Goal: Task Accomplishment & Management: Use online tool/utility

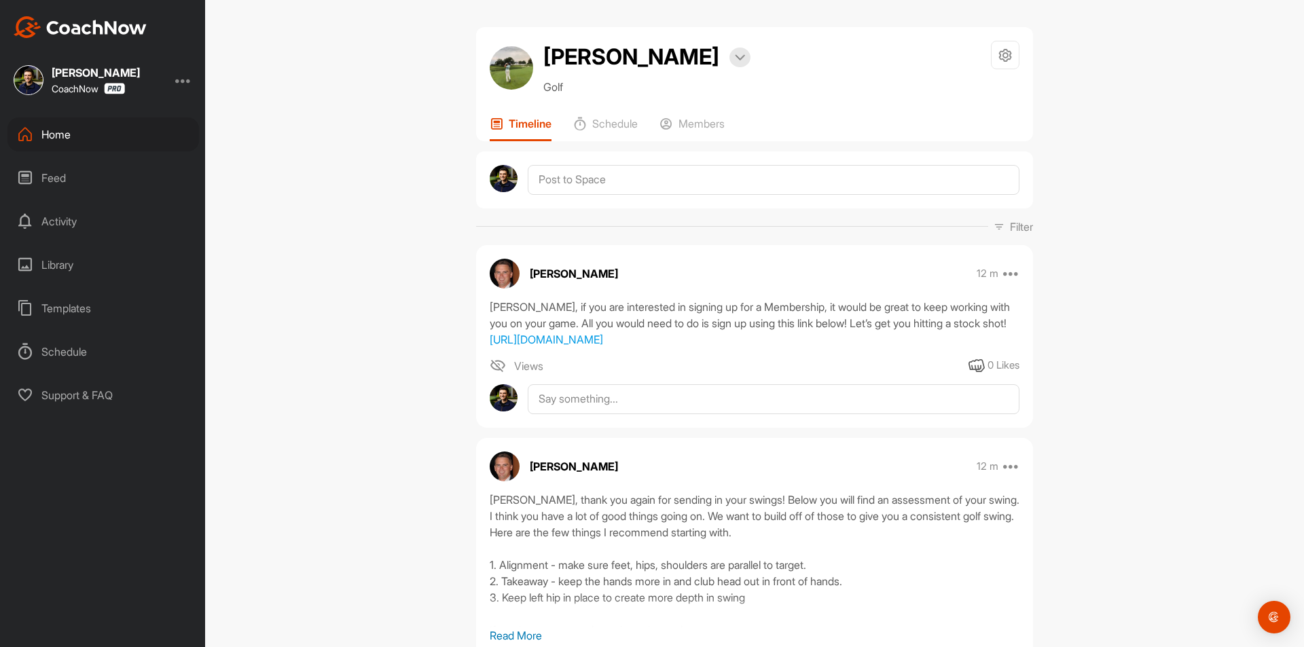
click at [58, 133] on div "Home" at bounding box center [103, 135] width 192 height 34
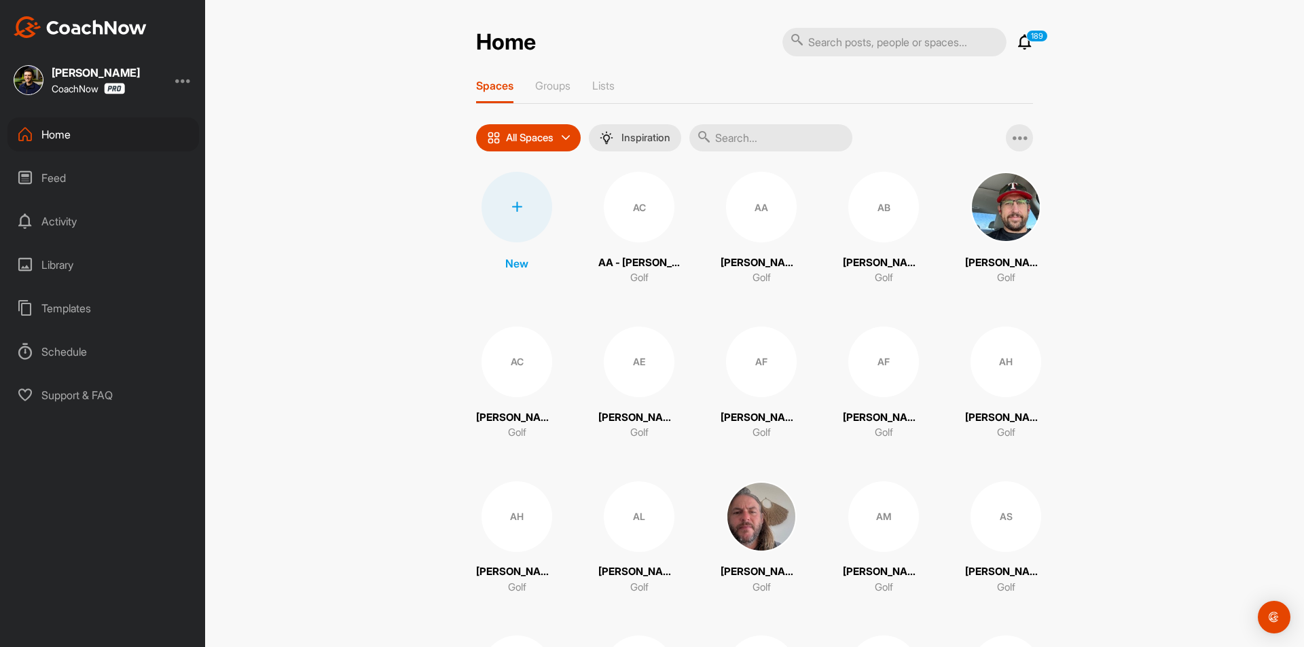
click at [875, 43] on input "text" at bounding box center [895, 42] width 224 height 29
paste input "[PERSON_NAME]"
type input "[PERSON_NAME]"
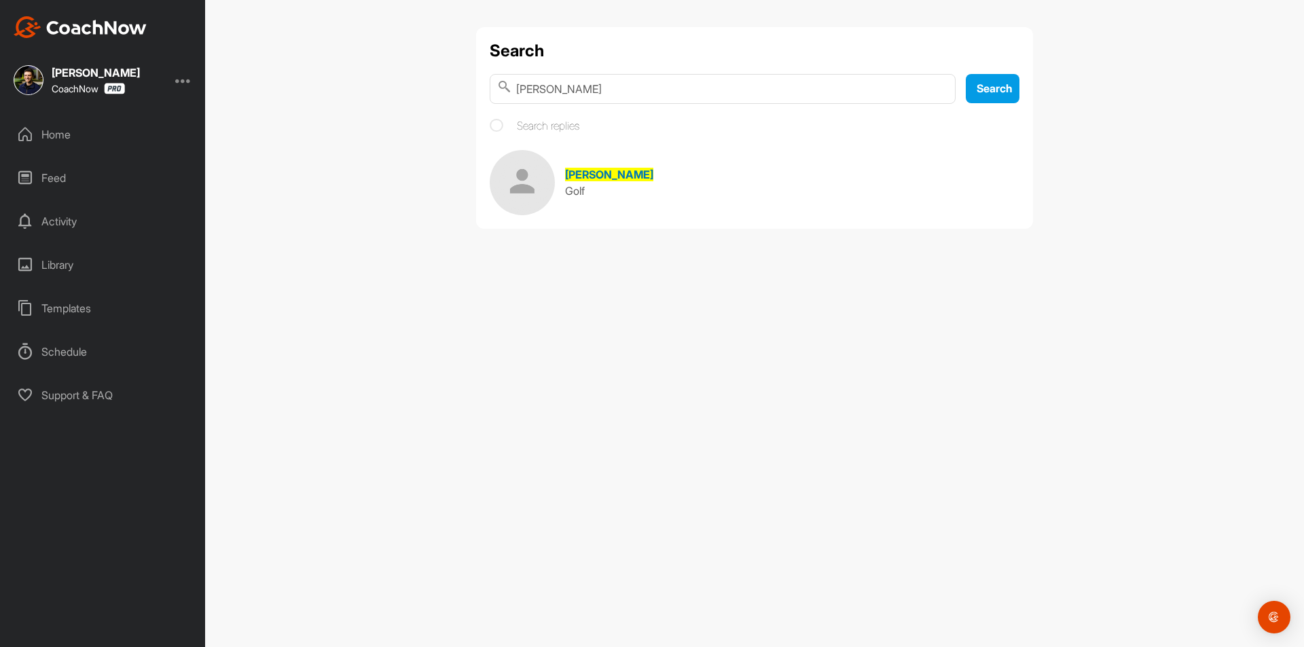
click at [595, 171] on span "[PERSON_NAME]" at bounding box center [609, 175] width 88 height 14
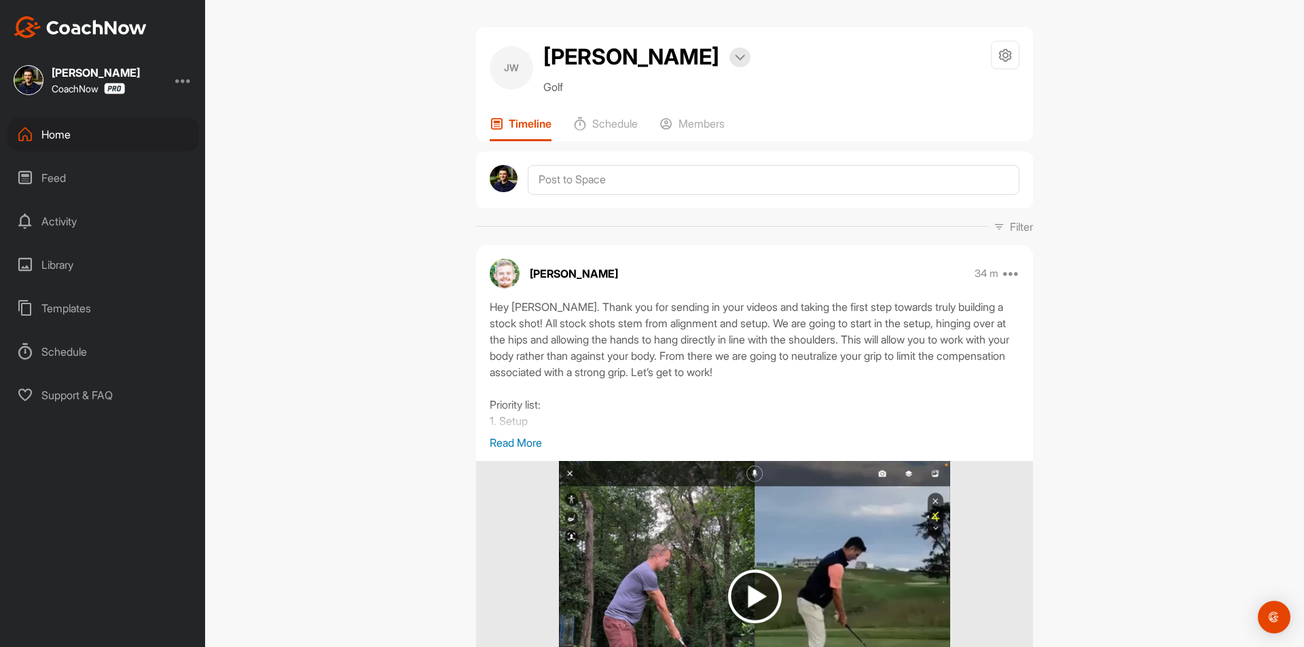
click at [115, 131] on div "Home" at bounding box center [103, 135] width 192 height 34
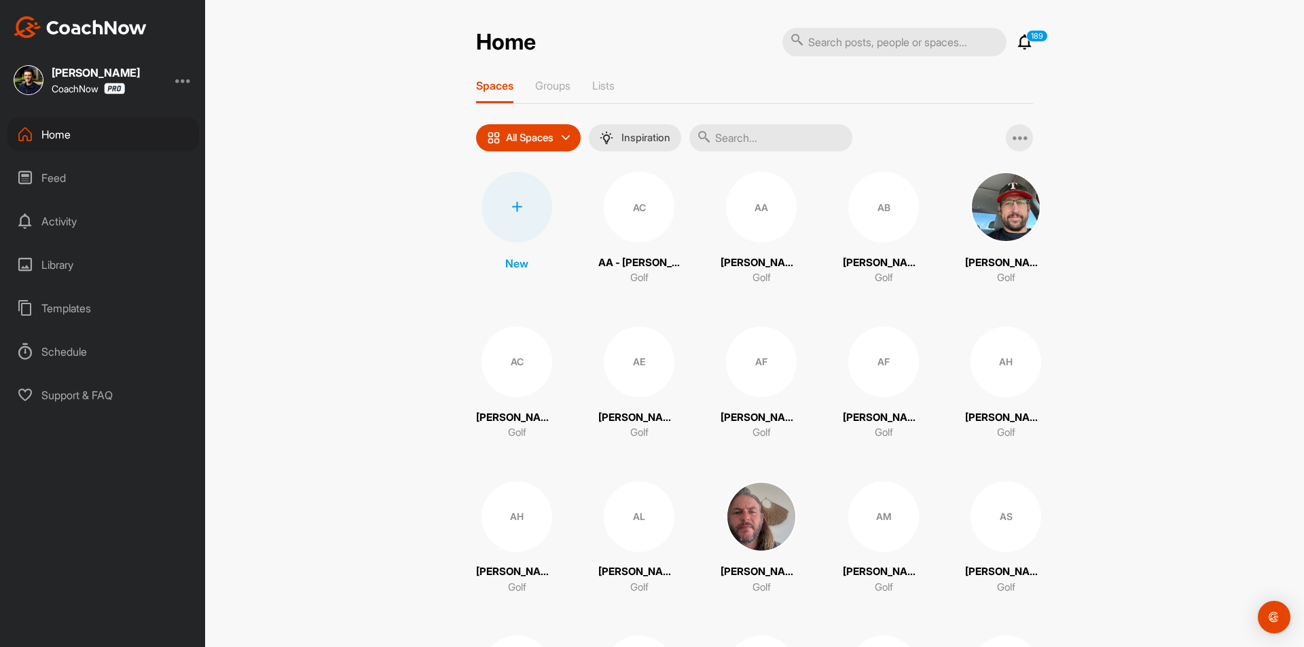
click at [887, 48] on input "text" at bounding box center [895, 42] width 224 height 29
paste input "[PERSON_NAME]"
type input "[PERSON_NAME]"
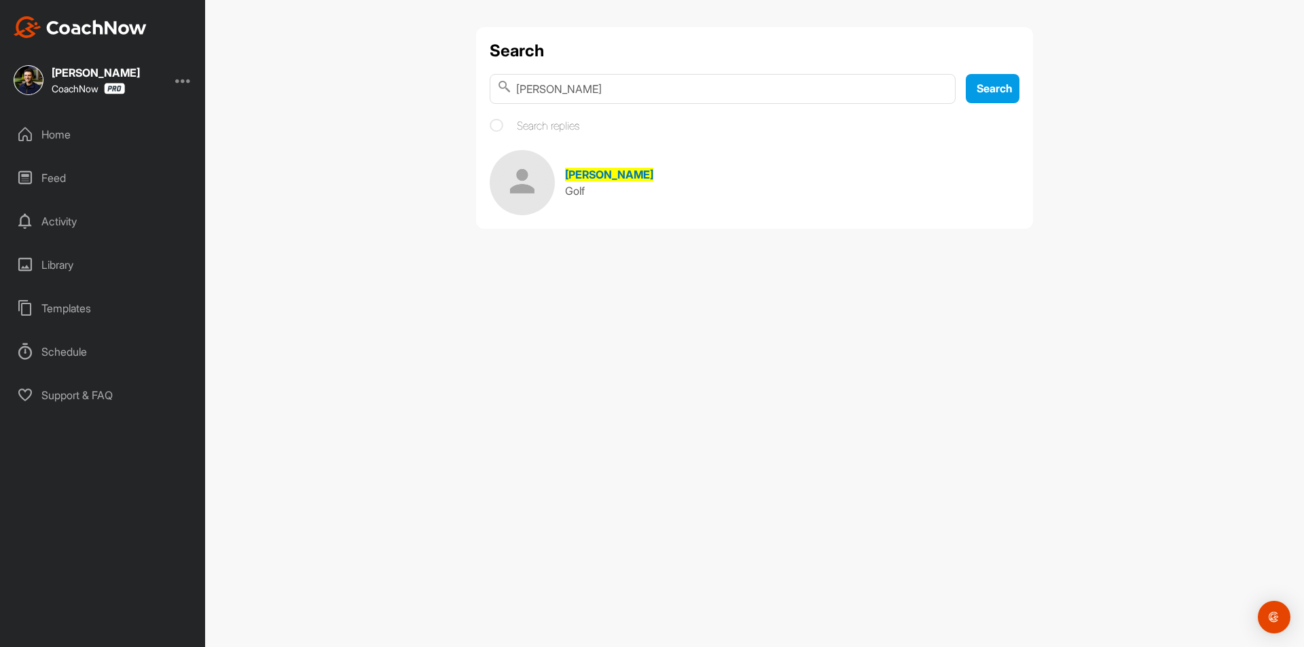
click at [625, 171] on span "[PERSON_NAME]" at bounding box center [609, 175] width 88 height 14
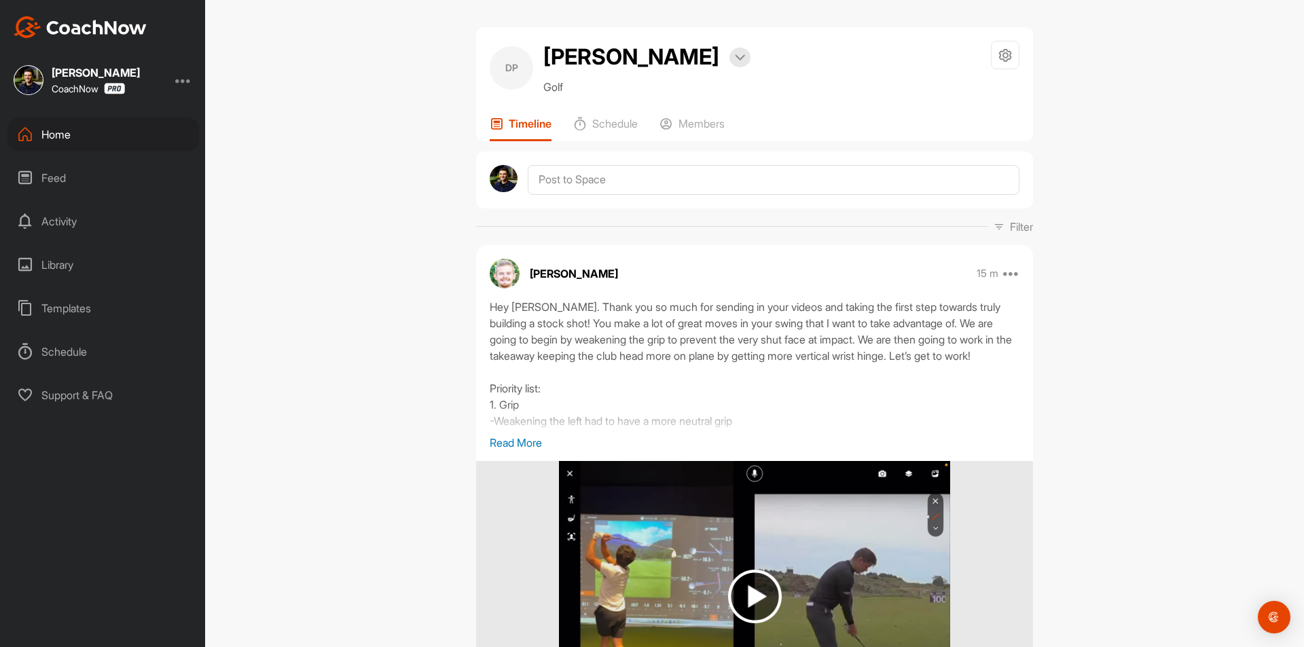
click at [111, 135] on div "Home" at bounding box center [103, 135] width 192 height 34
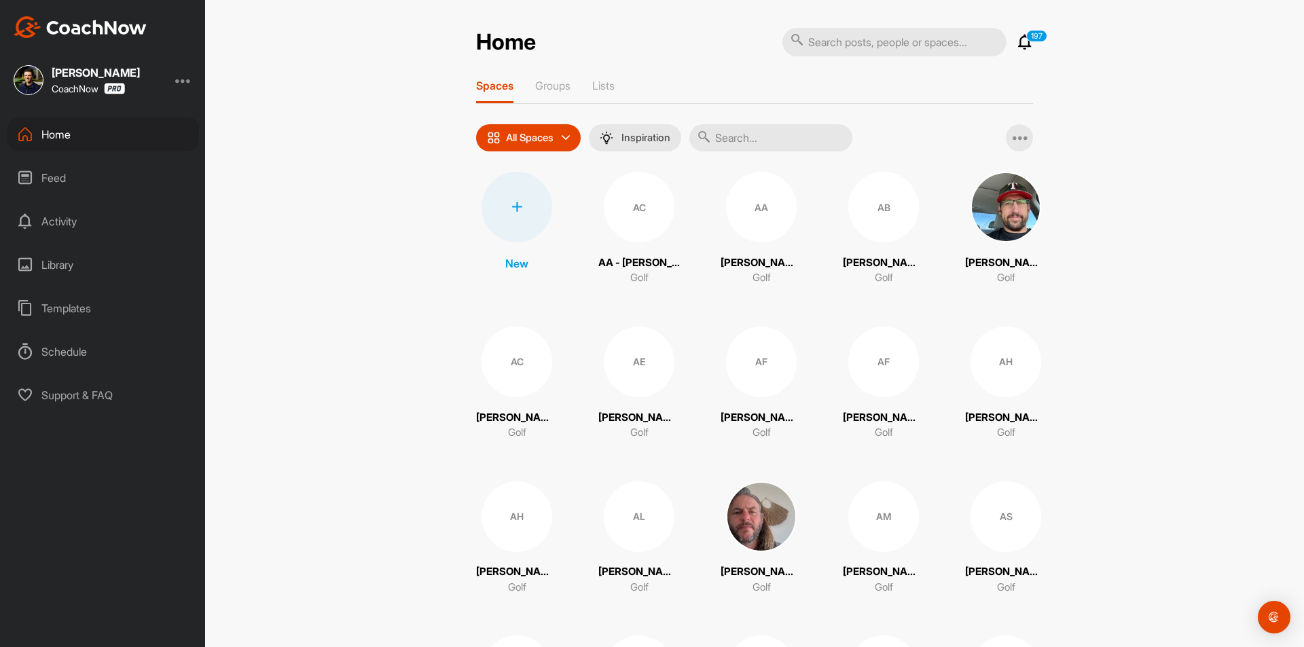
click at [522, 211] on div at bounding box center [517, 207] width 71 height 71
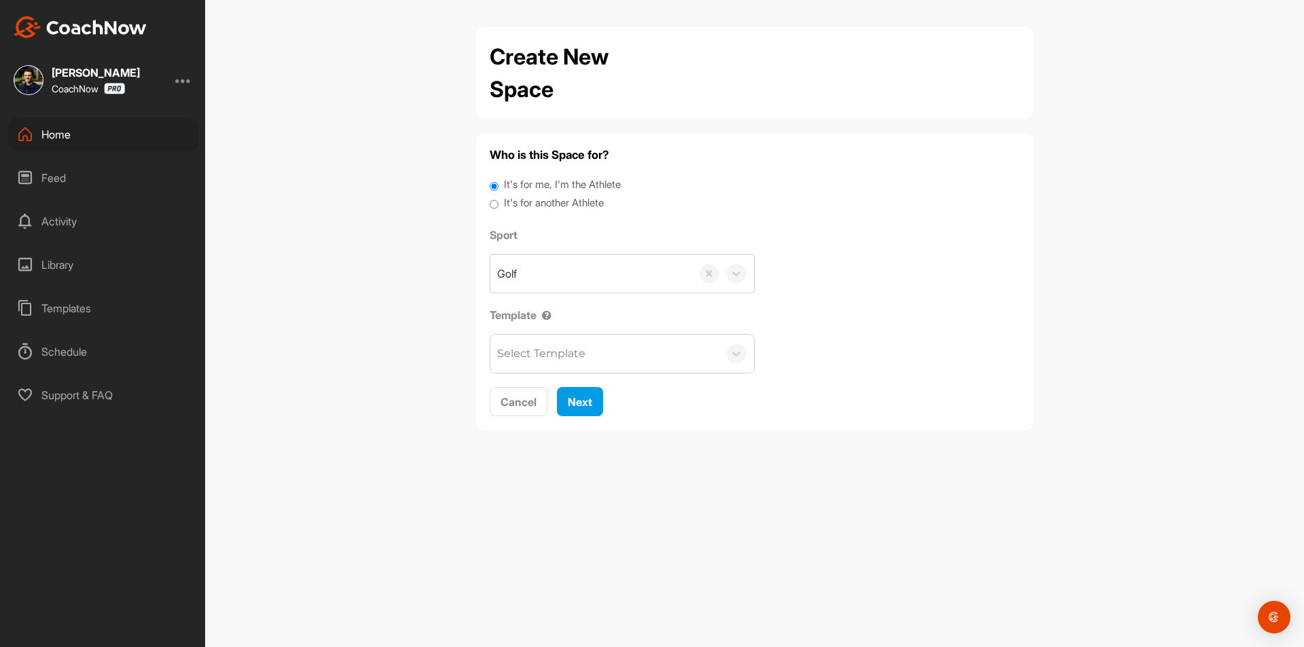
click at [524, 204] on label "It's for another Athlete" at bounding box center [554, 204] width 100 height 16
click at [499, 204] on input "It's for another Athlete" at bounding box center [494, 205] width 9 height 18
radio input "true"
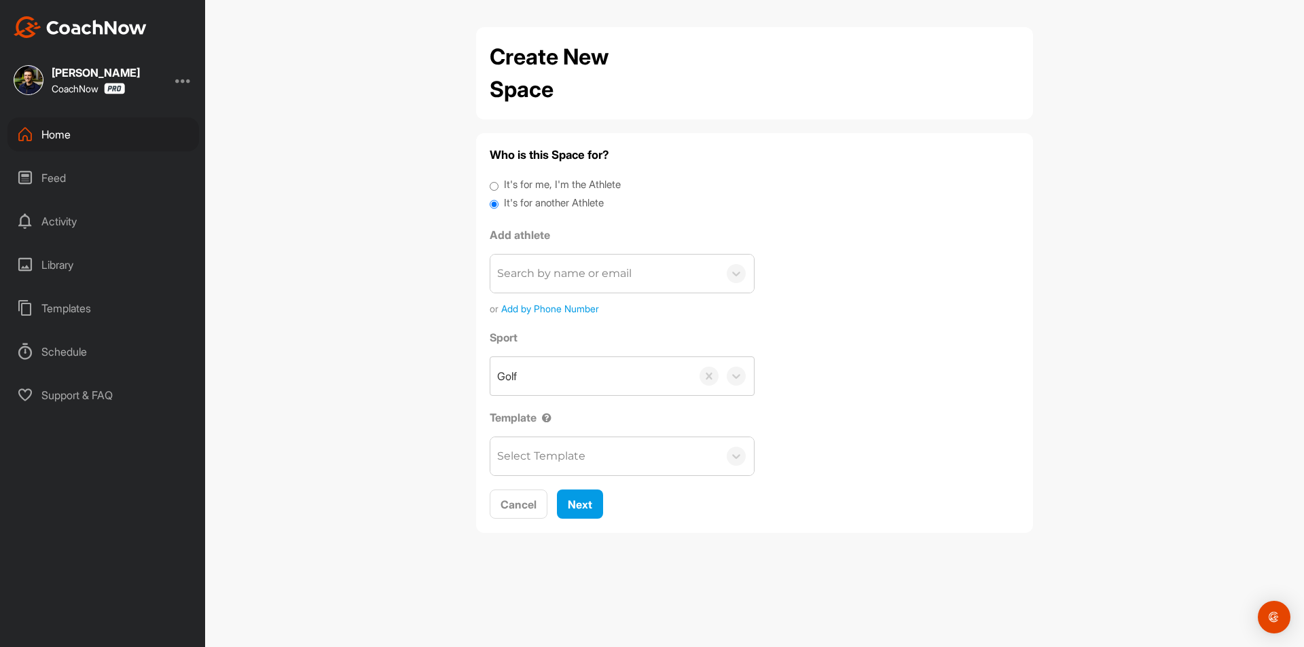
click at [558, 279] on div "Search by name or email" at bounding box center [564, 274] width 135 height 16
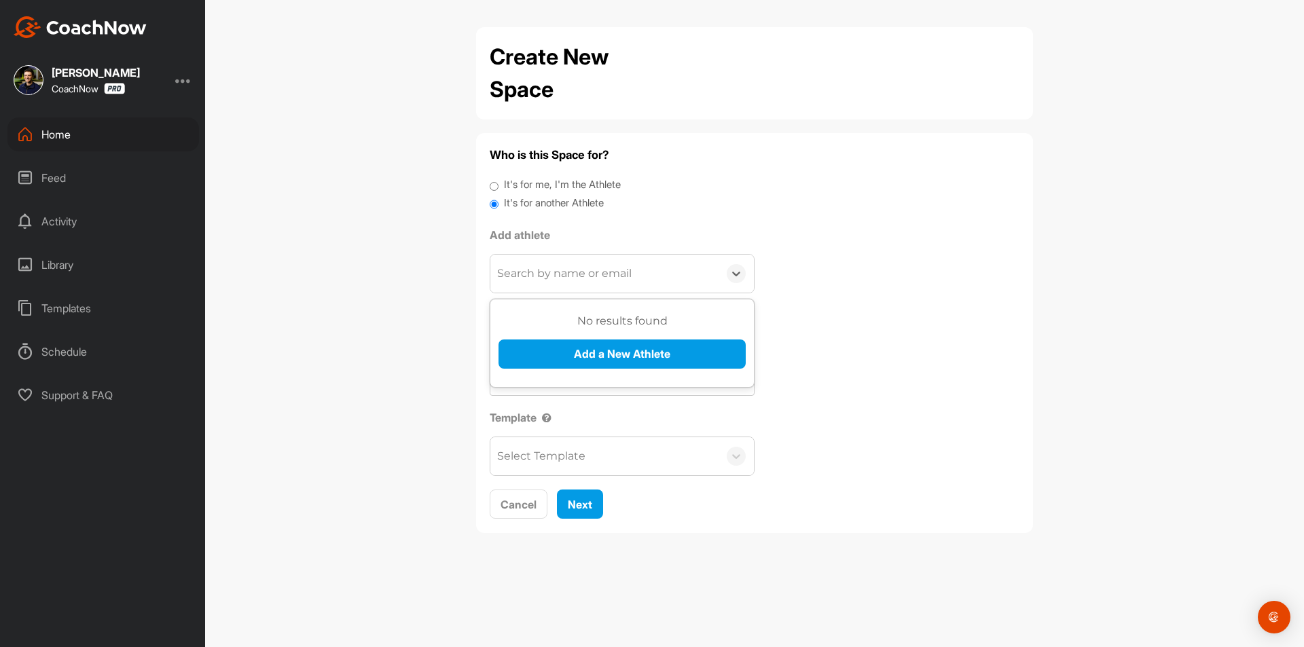
paste input "[PERSON_NAME]"
type input "[PERSON_NAME]"
click at [577, 345] on button "Add a New Athlete" at bounding box center [622, 354] width 247 height 29
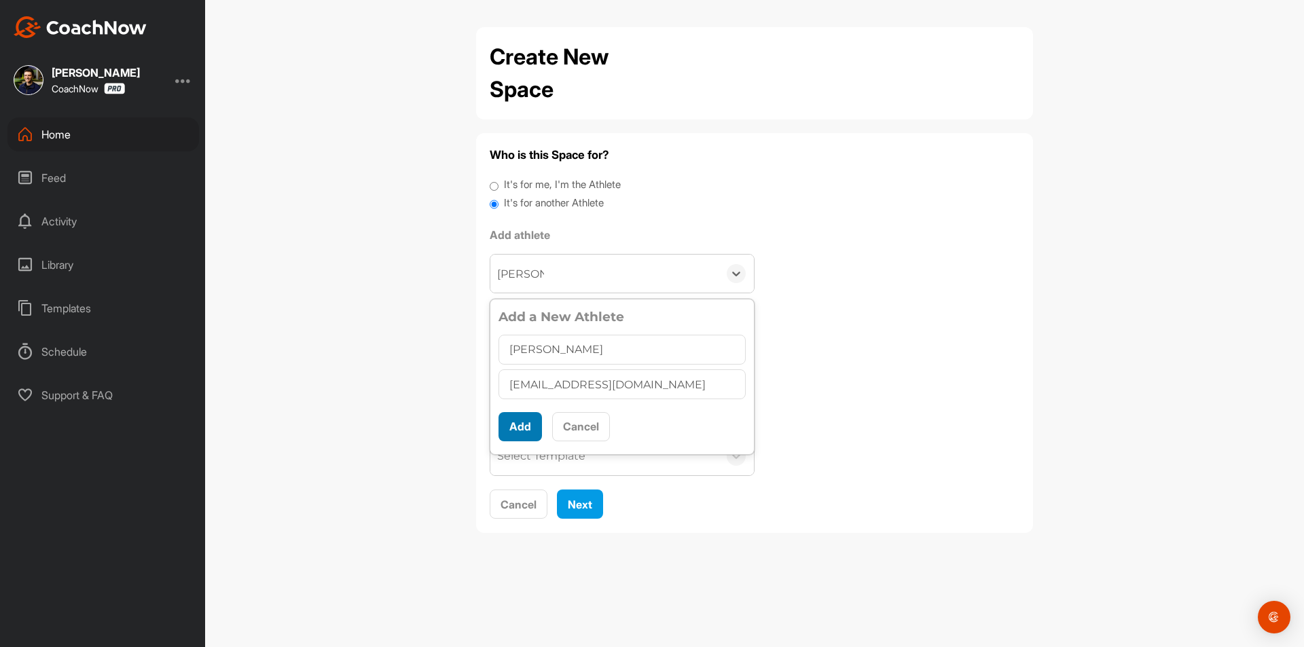
type input "[EMAIL_ADDRESS][DOMAIN_NAME]"
click at [514, 430] on button "Add" at bounding box center [520, 426] width 43 height 29
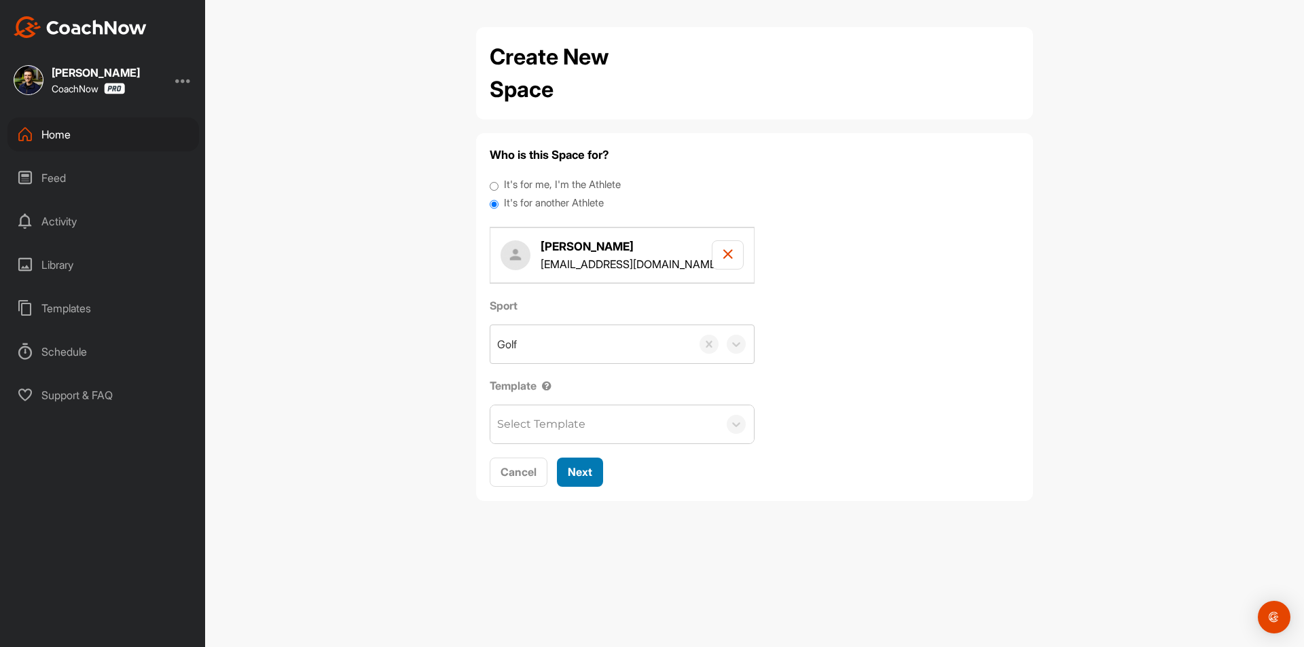
click at [590, 479] on span "Next" at bounding box center [580, 472] width 24 height 14
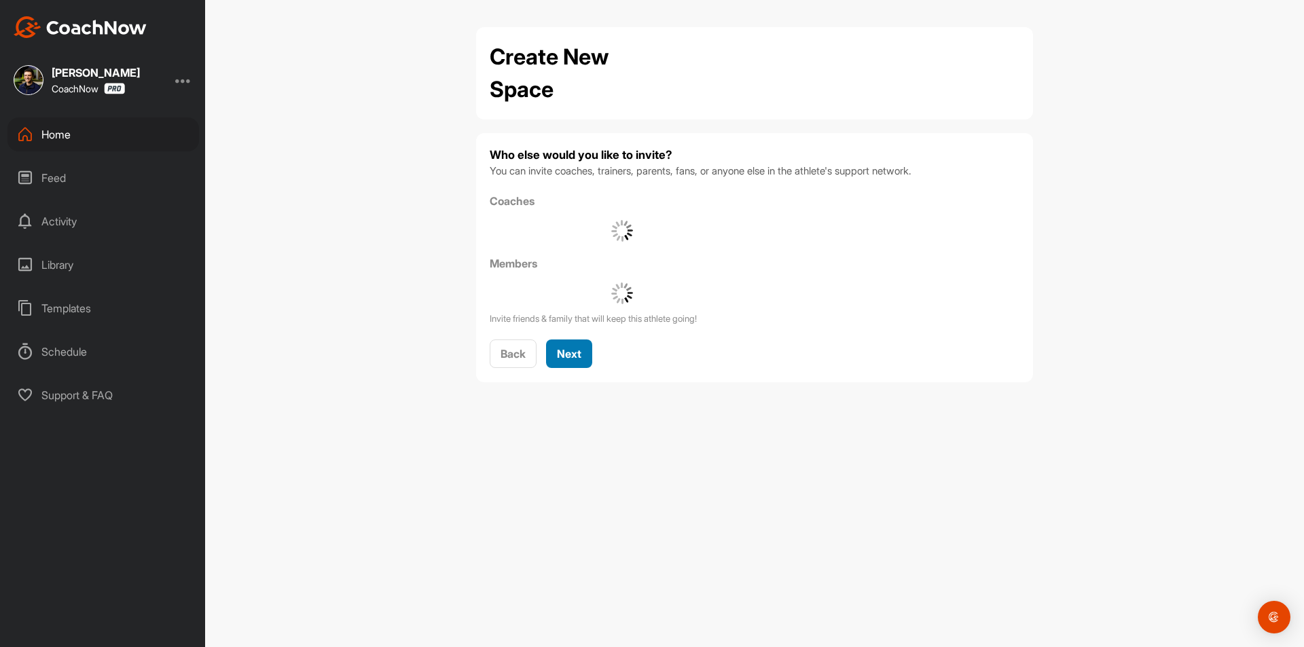
click at [577, 349] on span "Next" at bounding box center [569, 354] width 24 height 14
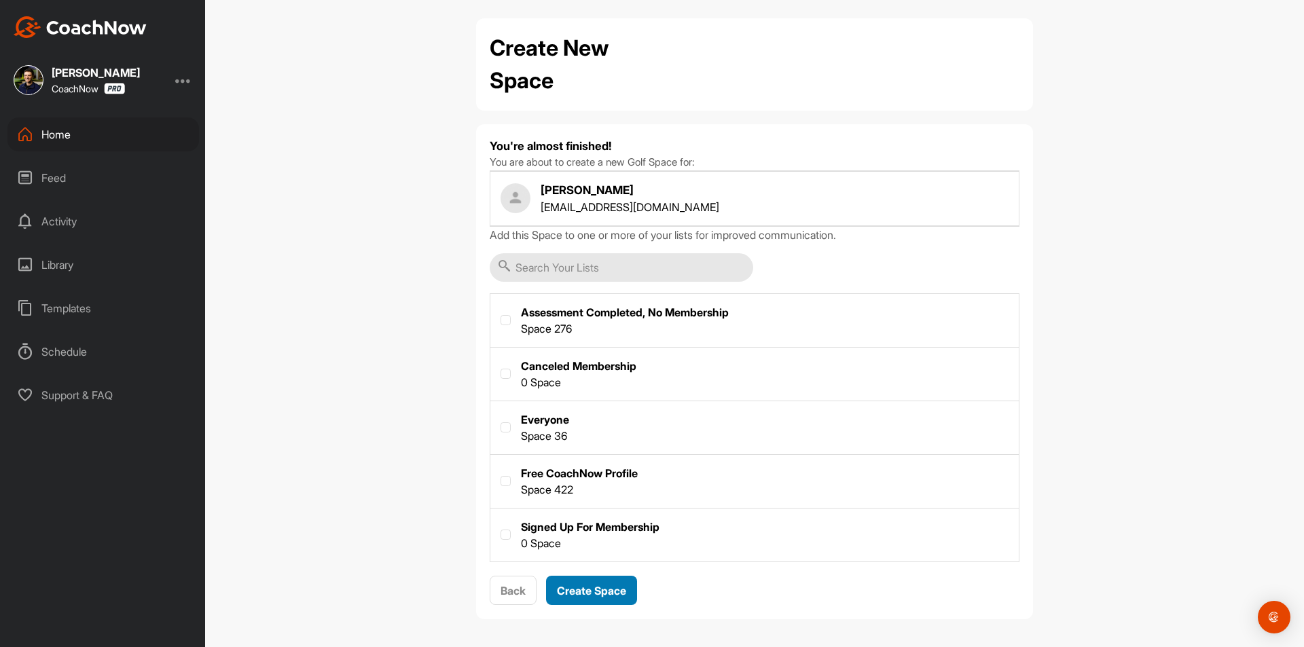
scroll to position [12, 0]
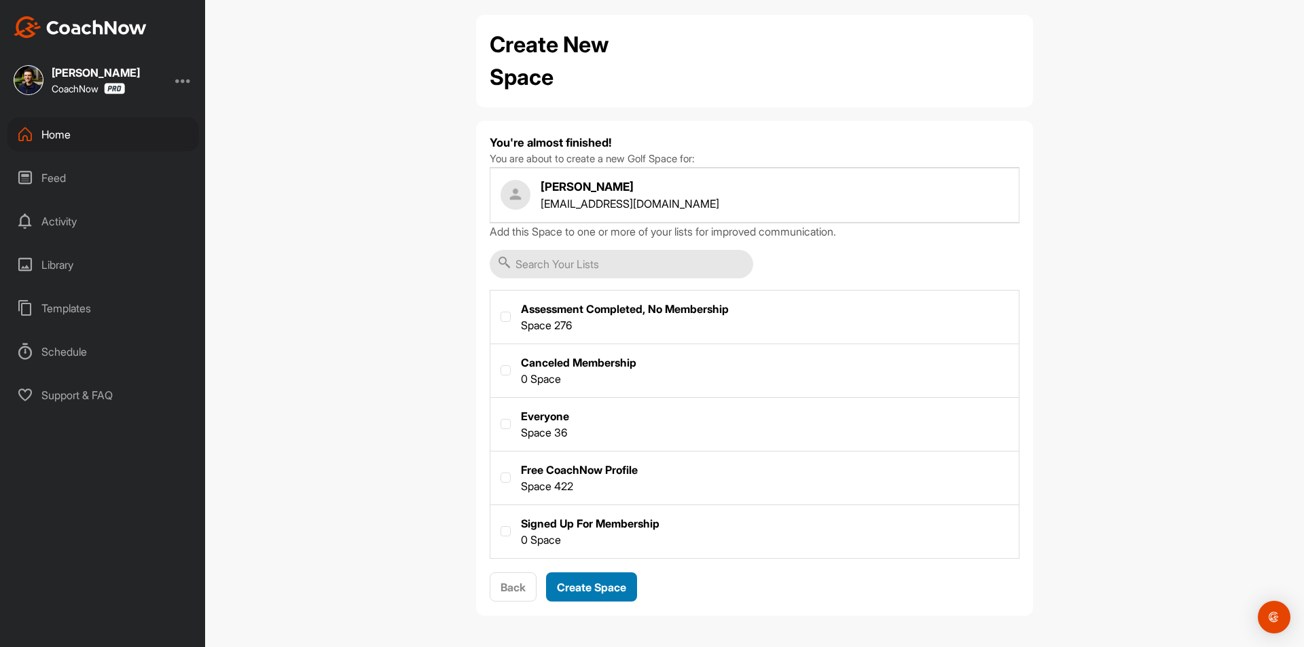
click at [605, 585] on span "Create Space" at bounding box center [591, 588] width 69 height 14
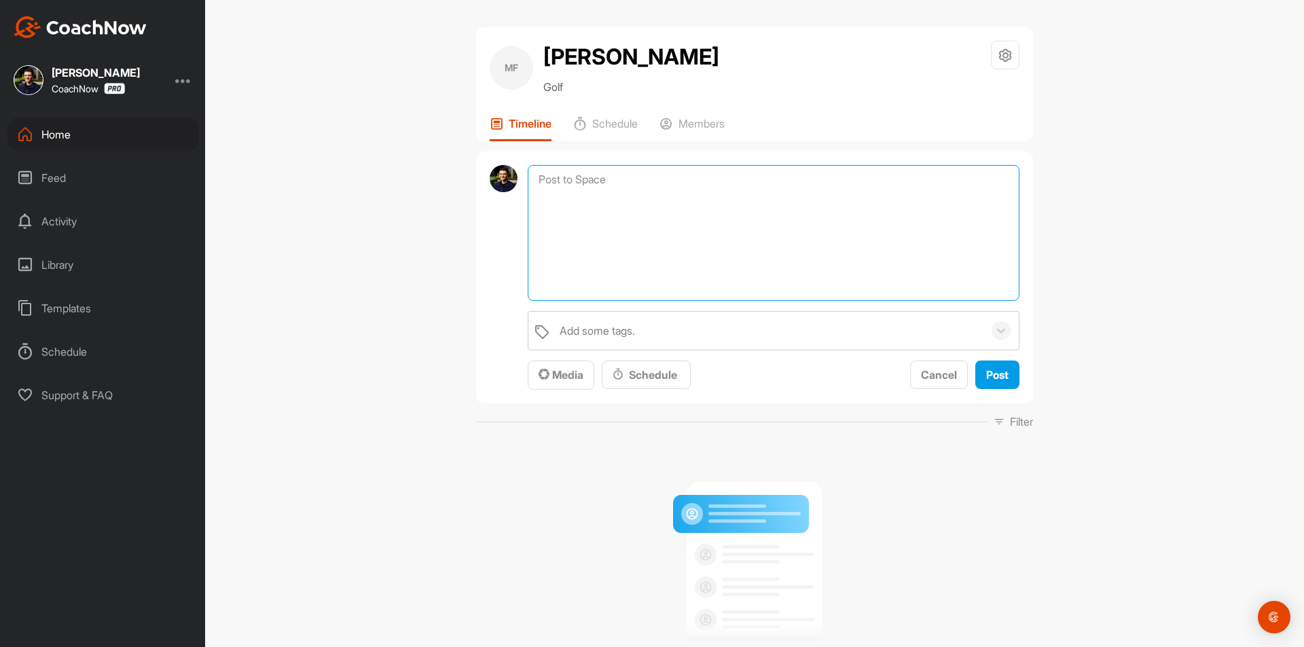
click at [614, 184] on textarea at bounding box center [774, 233] width 492 height 136
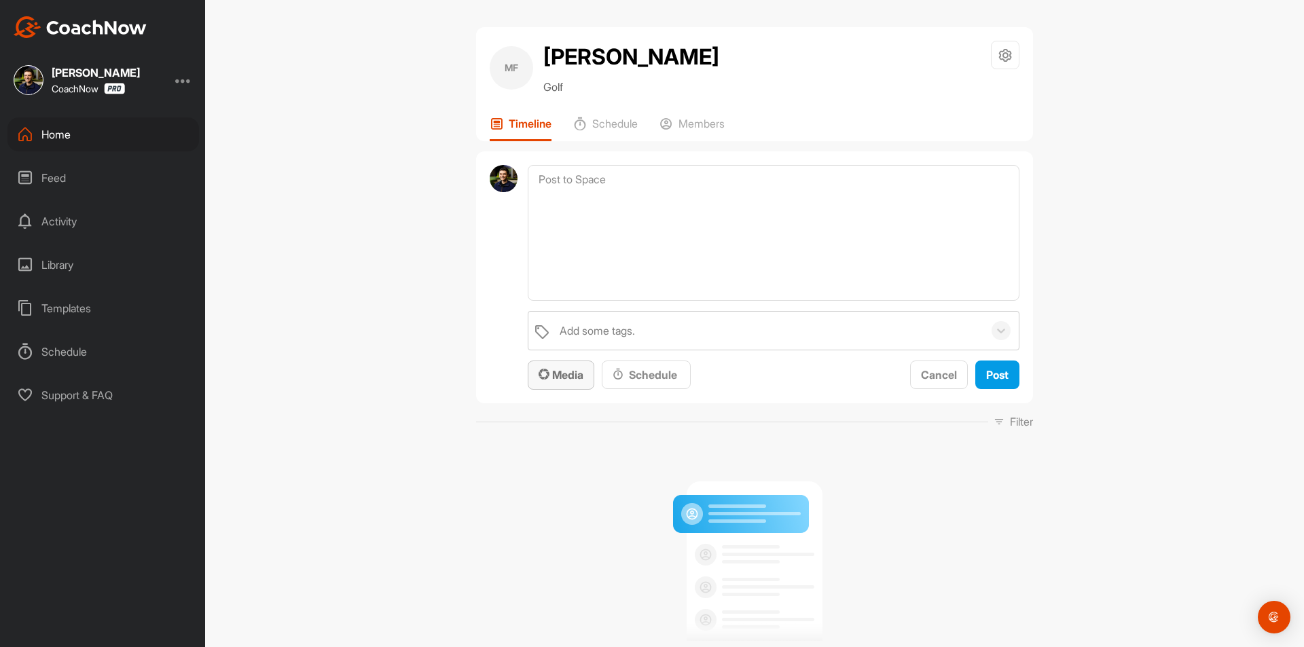
click at [559, 372] on span "Media" at bounding box center [561, 375] width 45 height 14
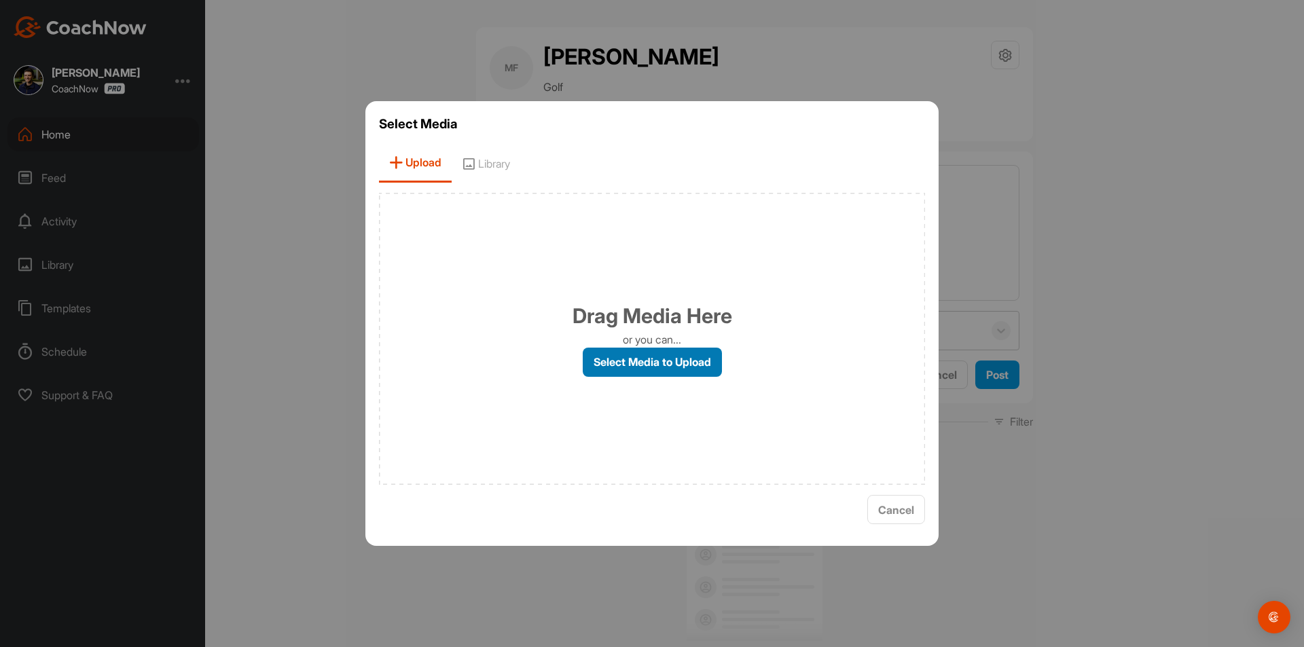
click at [669, 368] on label "Select Media to Upload" at bounding box center [652, 362] width 139 height 29
click at [0, 0] on input "Select Media to Upload" at bounding box center [0, 0] width 0 height 0
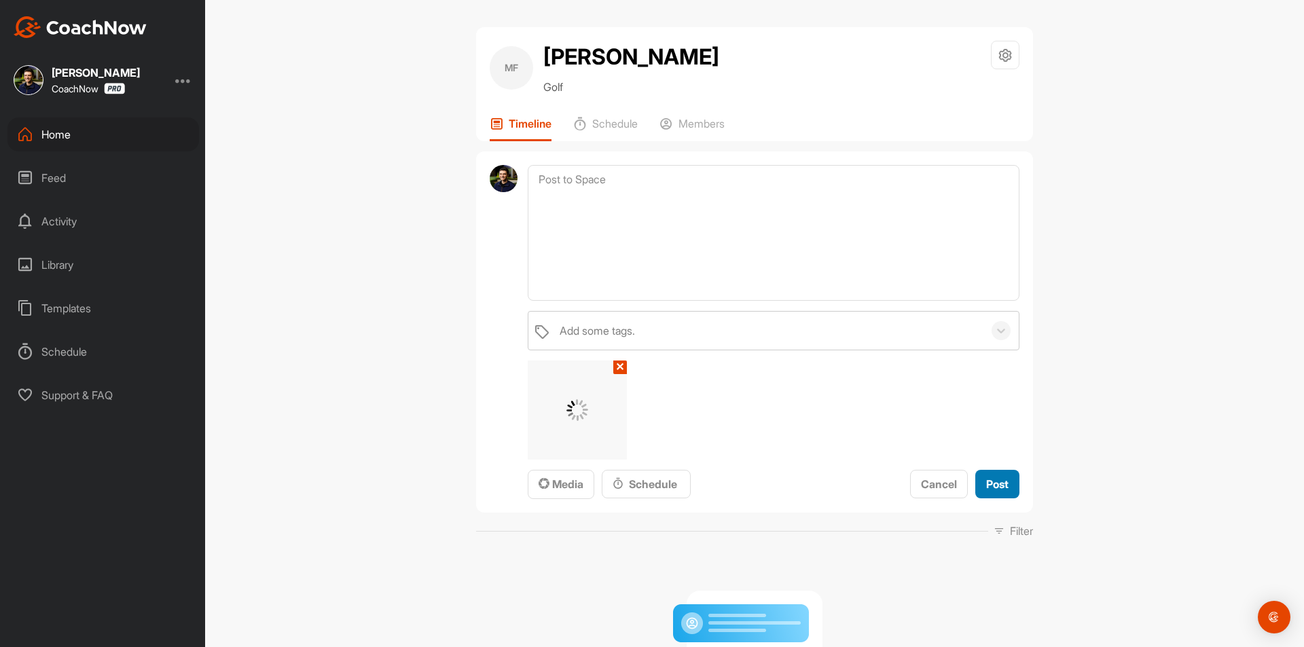
click at [993, 487] on span "Post" at bounding box center [997, 485] width 22 height 14
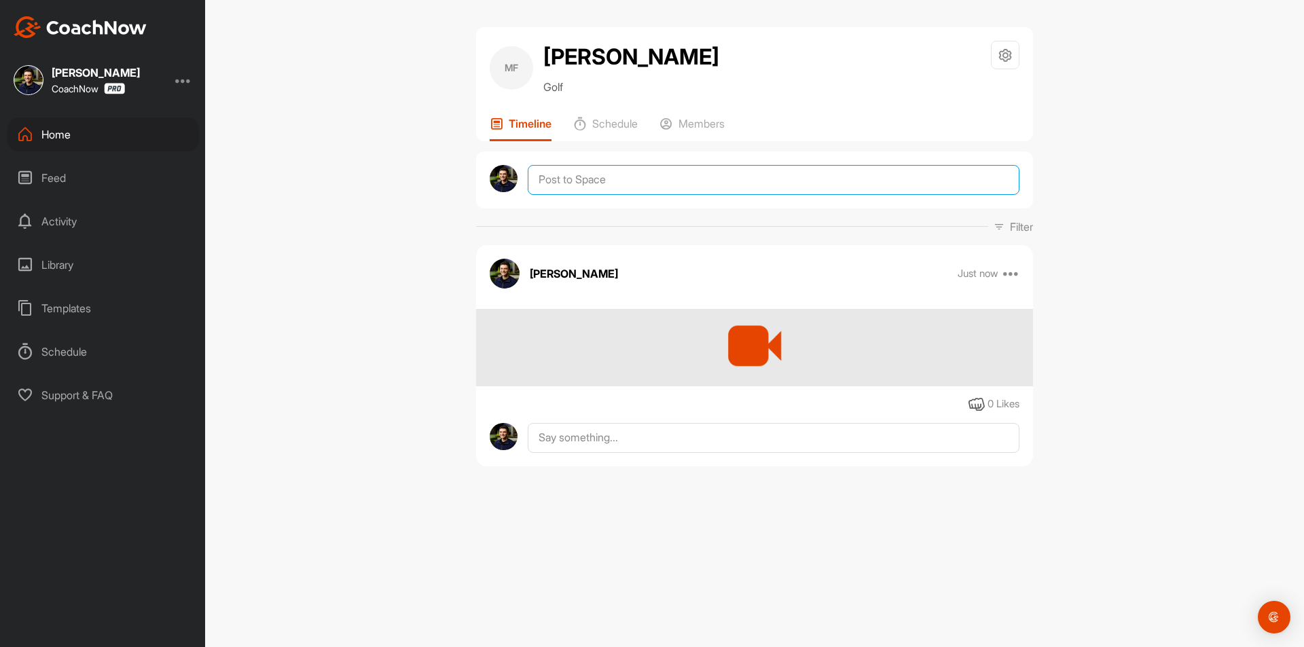
click at [677, 175] on textarea at bounding box center [774, 180] width 492 height 30
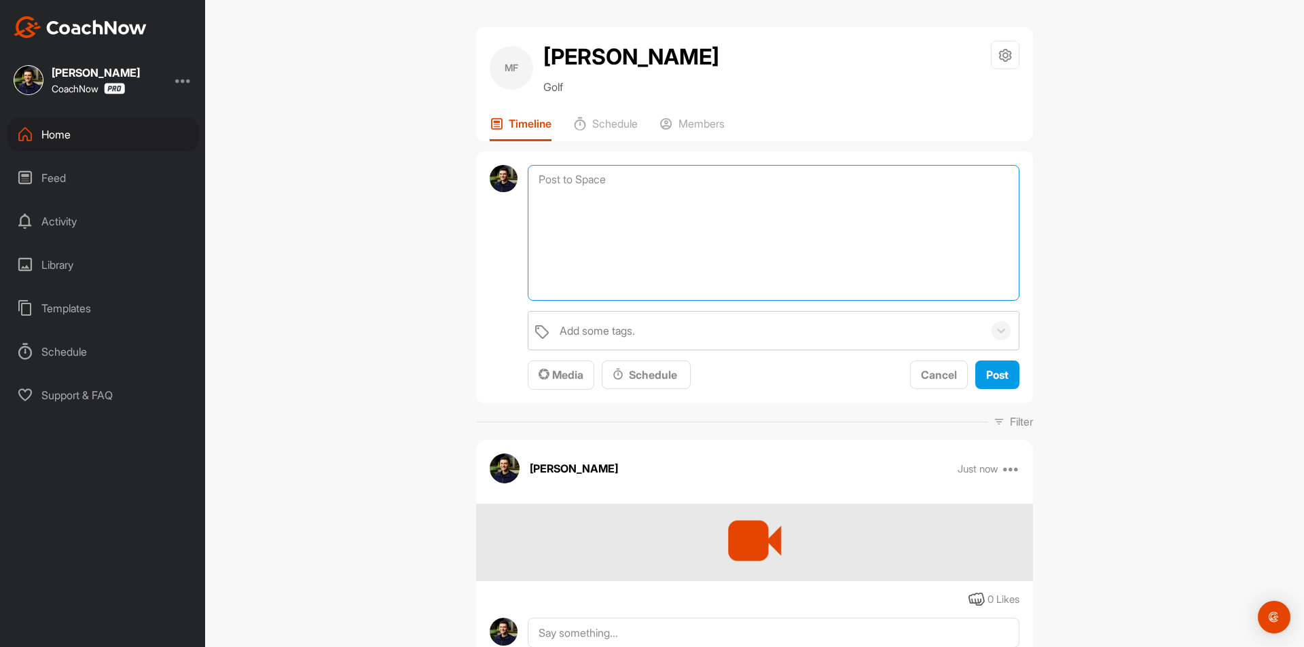
paste textarea ""Hey [their name], Thanks for sending in your video and signing up for a SKIP T…"
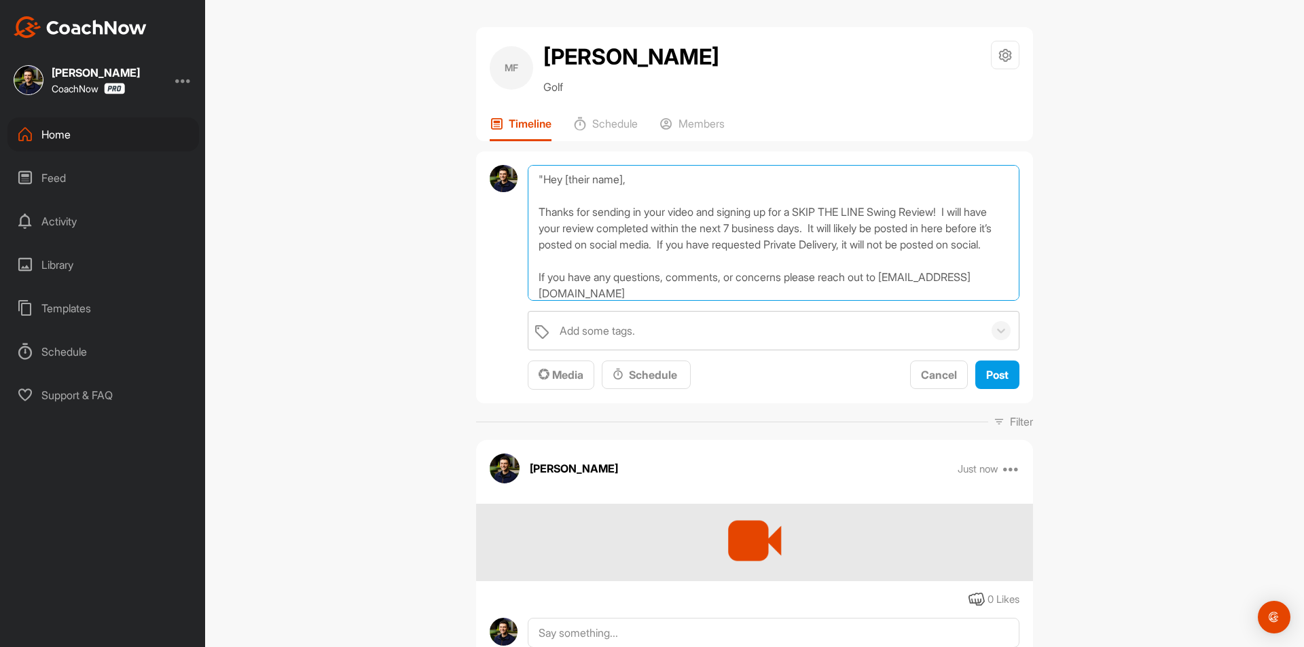
drag, startPoint x: 560, startPoint y: 177, endPoint x: 621, endPoint y: 183, distance: 60.7
click at [621, 183] on textarea ""Hey [their name], Thanks for sending in your video and signing up for a SKIP T…" at bounding box center [774, 233] width 492 height 136
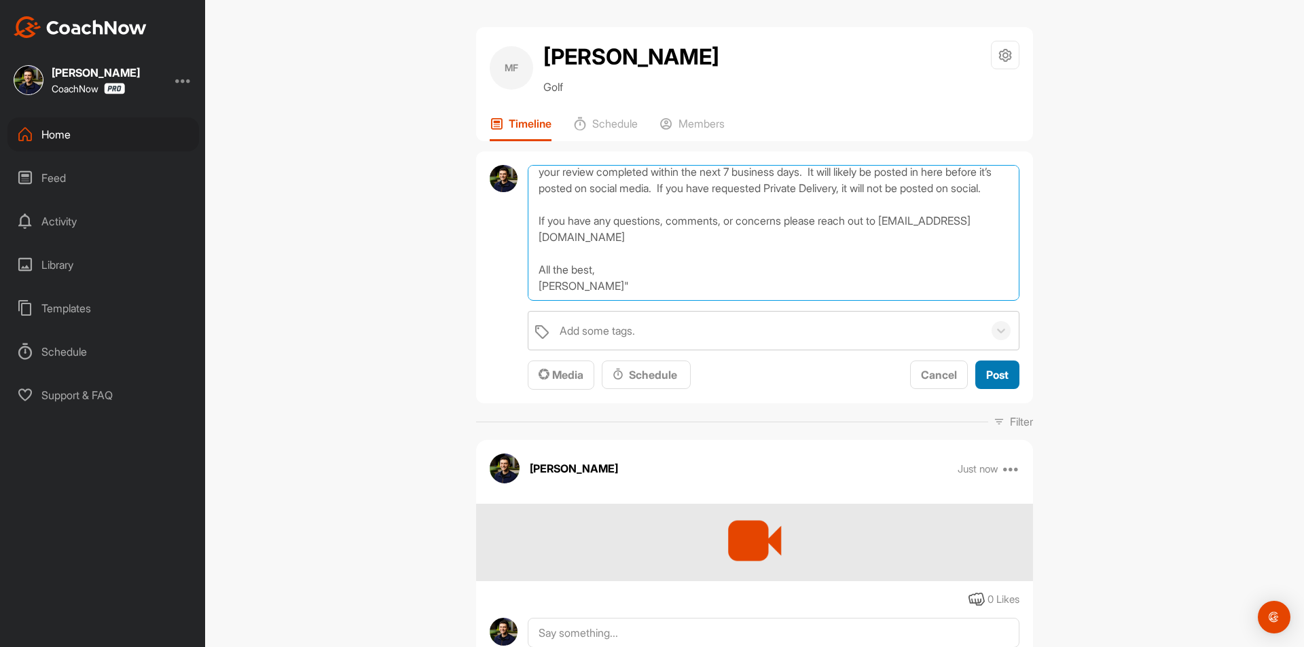
type textarea ""Hey [PERSON_NAME], Thanks for sending in your video and signing up for a SKIP …"
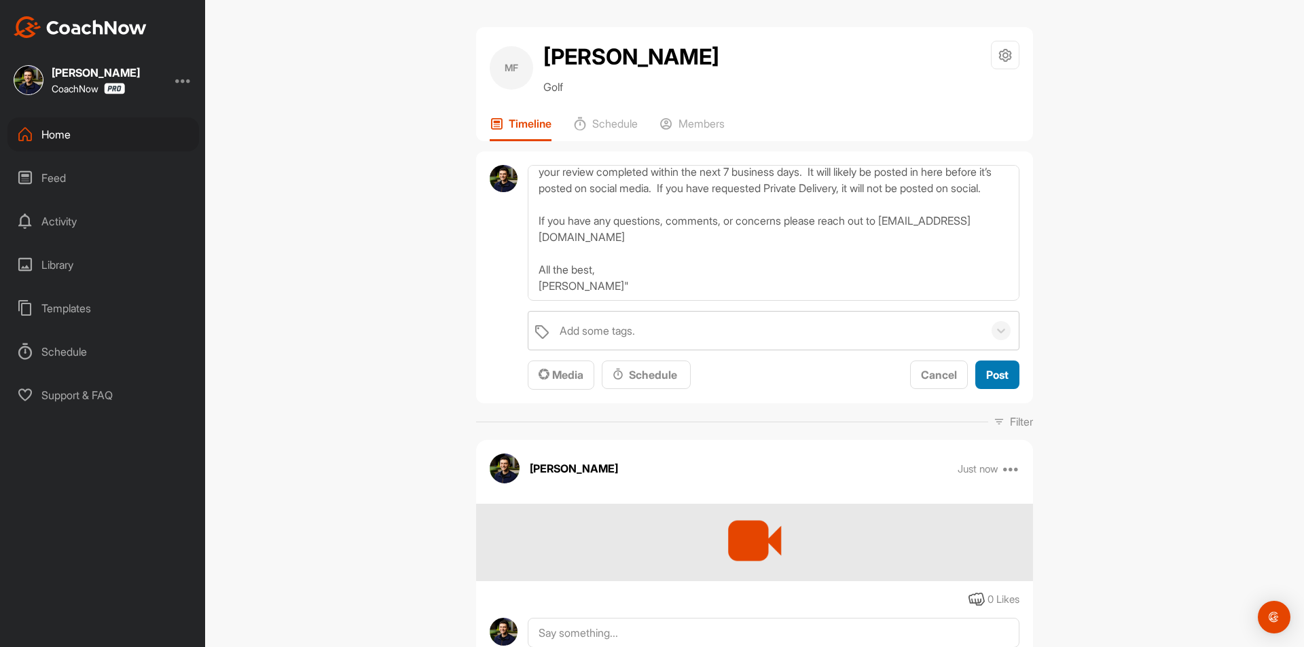
click at [993, 374] on span "Post" at bounding box center [997, 375] width 22 height 14
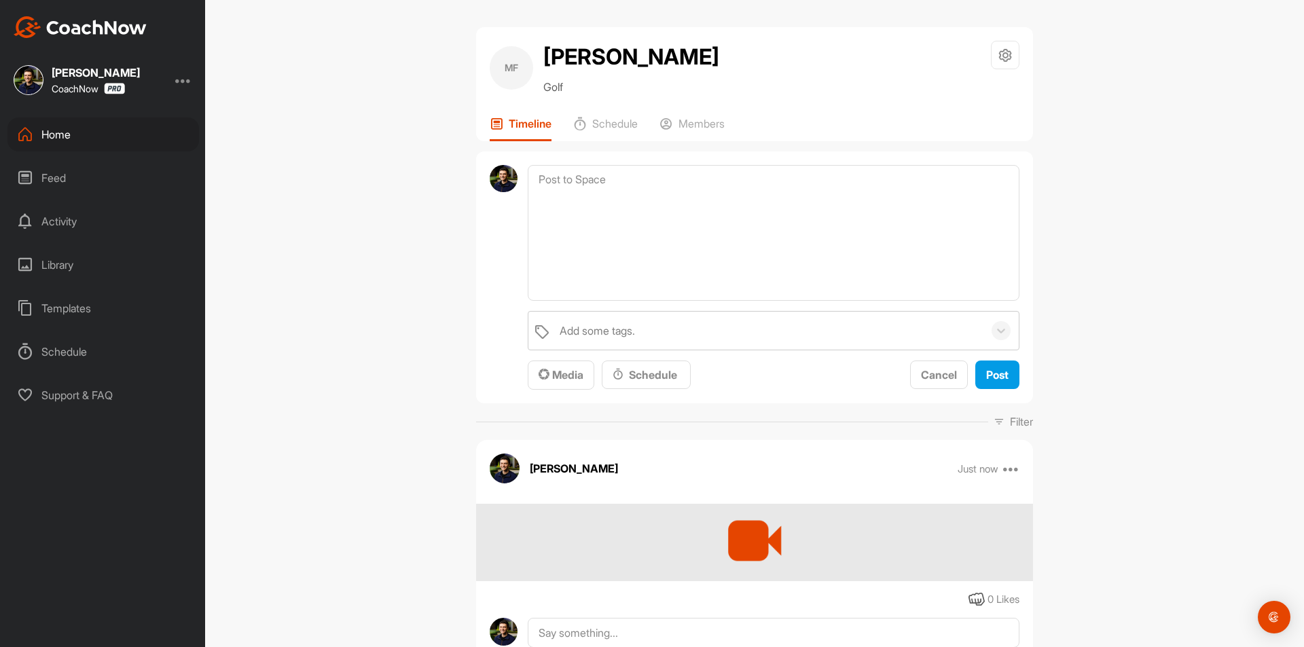
scroll to position [0, 0]
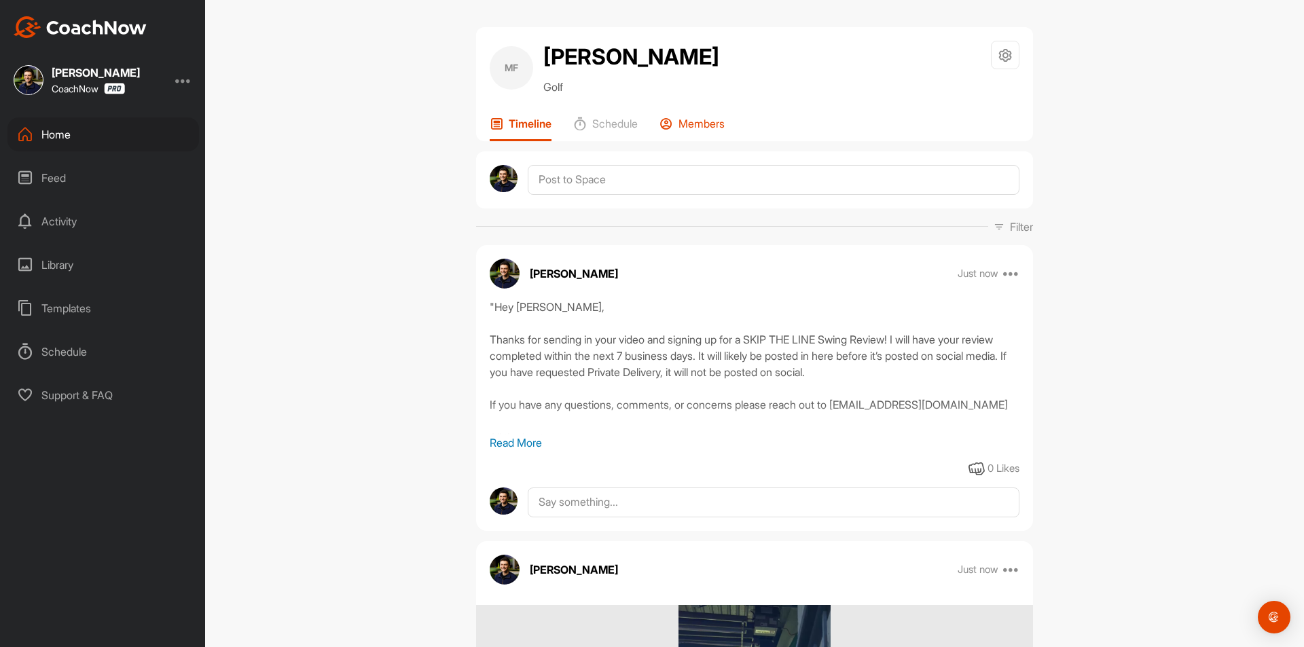
click at [711, 125] on p "Members" at bounding box center [702, 124] width 46 height 14
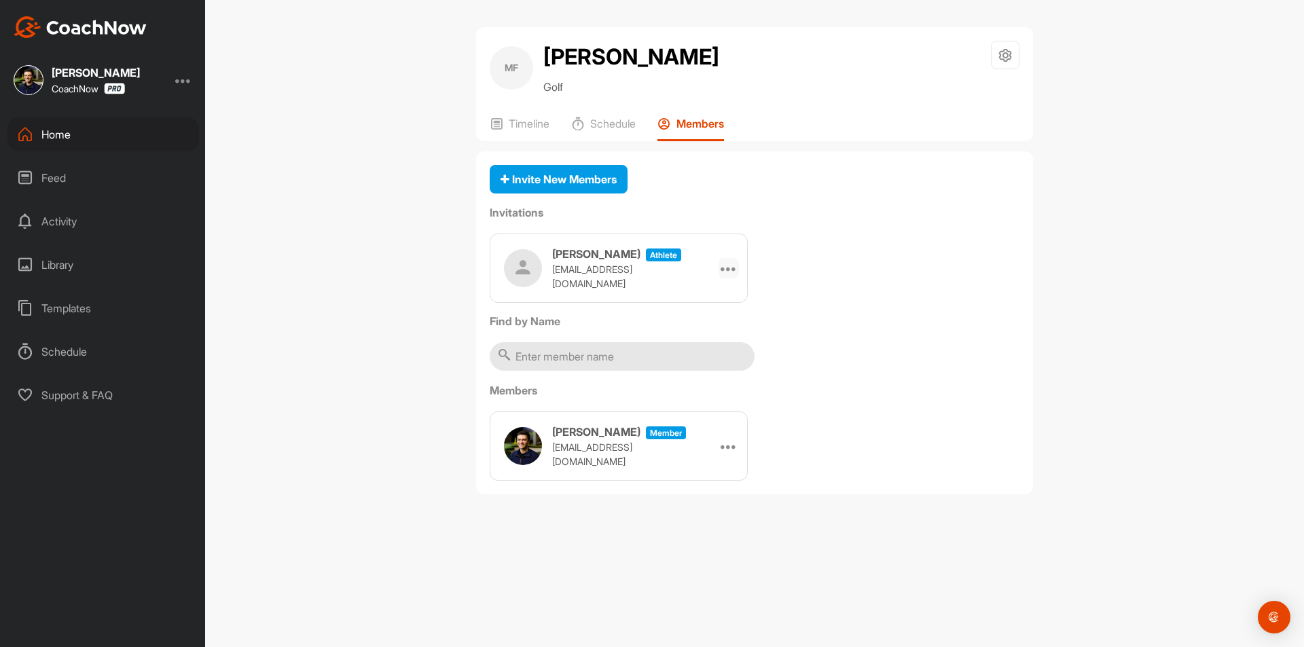
click at [733, 267] on icon at bounding box center [729, 268] width 16 height 16
click at [702, 384] on li "Copy Link" at bounding box center [702, 391] width 73 height 43
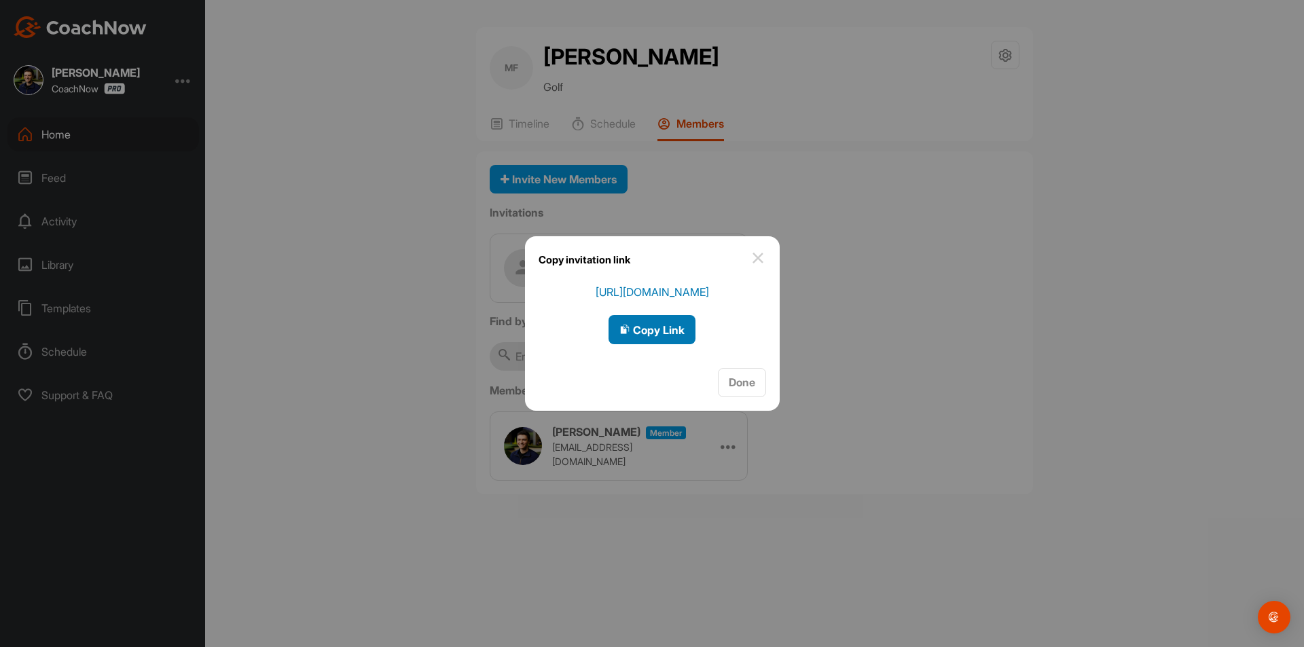
click at [645, 326] on span "Copy Link" at bounding box center [652, 330] width 65 height 14
click at [761, 380] on button "Done" at bounding box center [742, 382] width 48 height 29
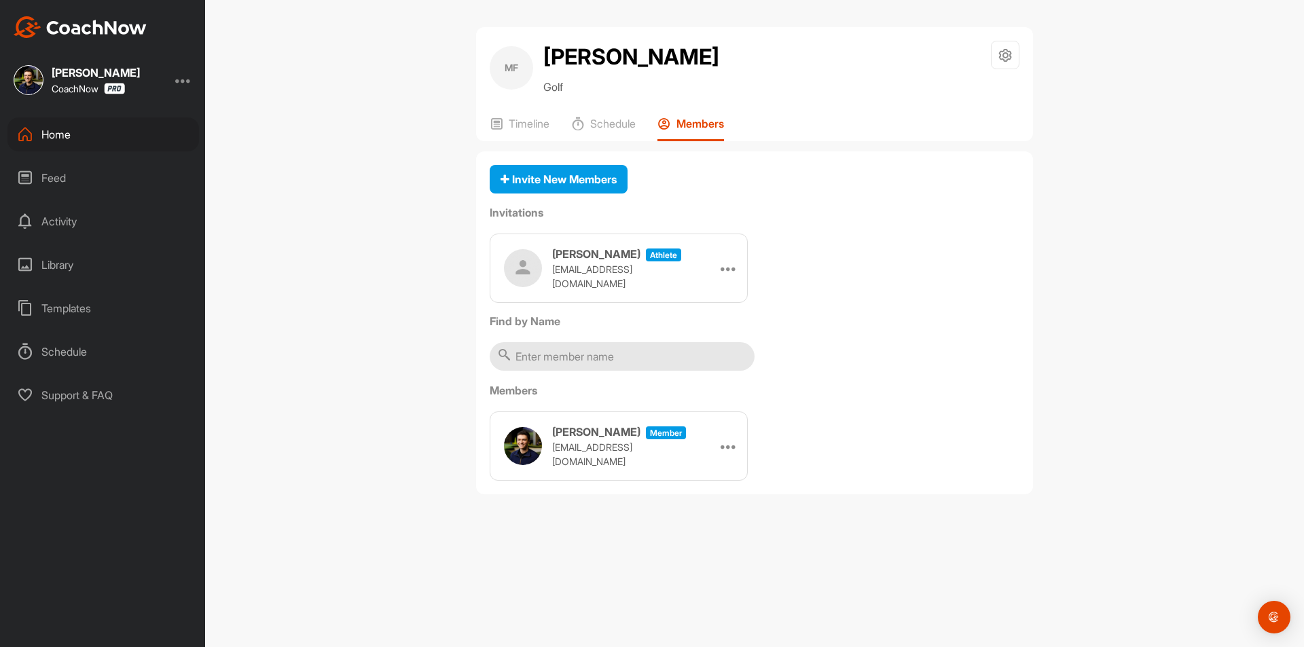
click at [107, 135] on div "Home" at bounding box center [103, 135] width 192 height 34
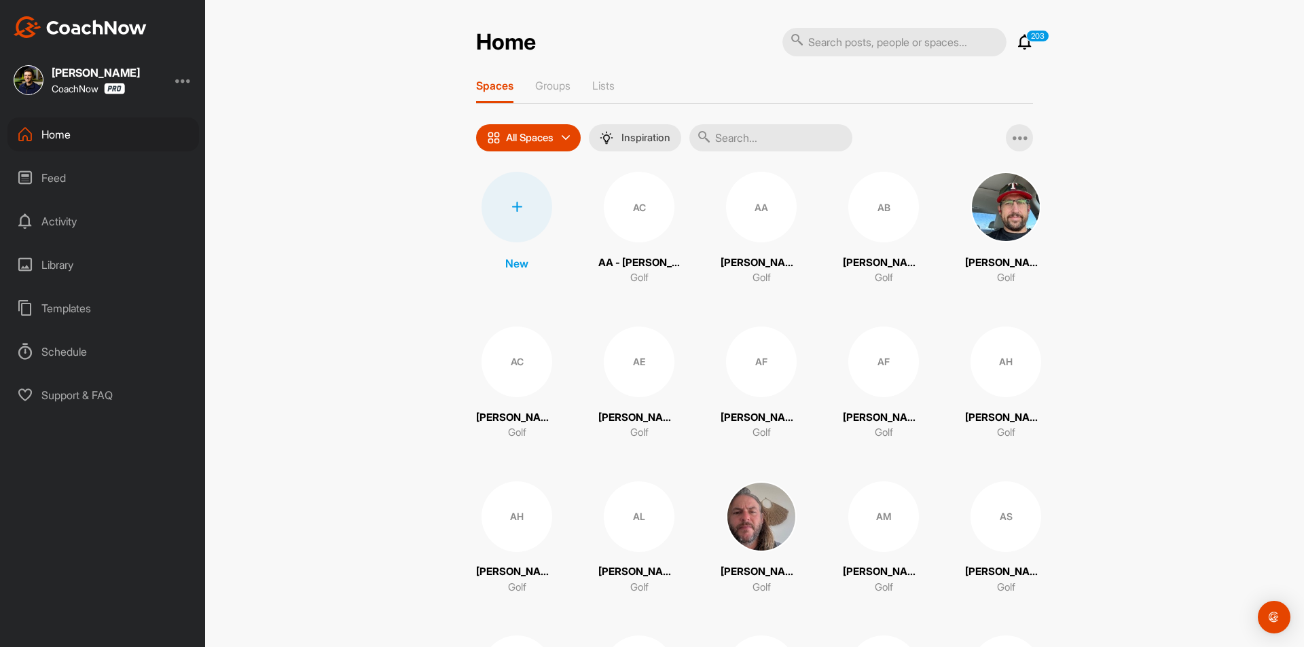
click at [826, 41] on input "text" at bounding box center [895, 42] width 224 height 29
paste input "[PERSON_NAME]"
type input "[PERSON_NAME]"
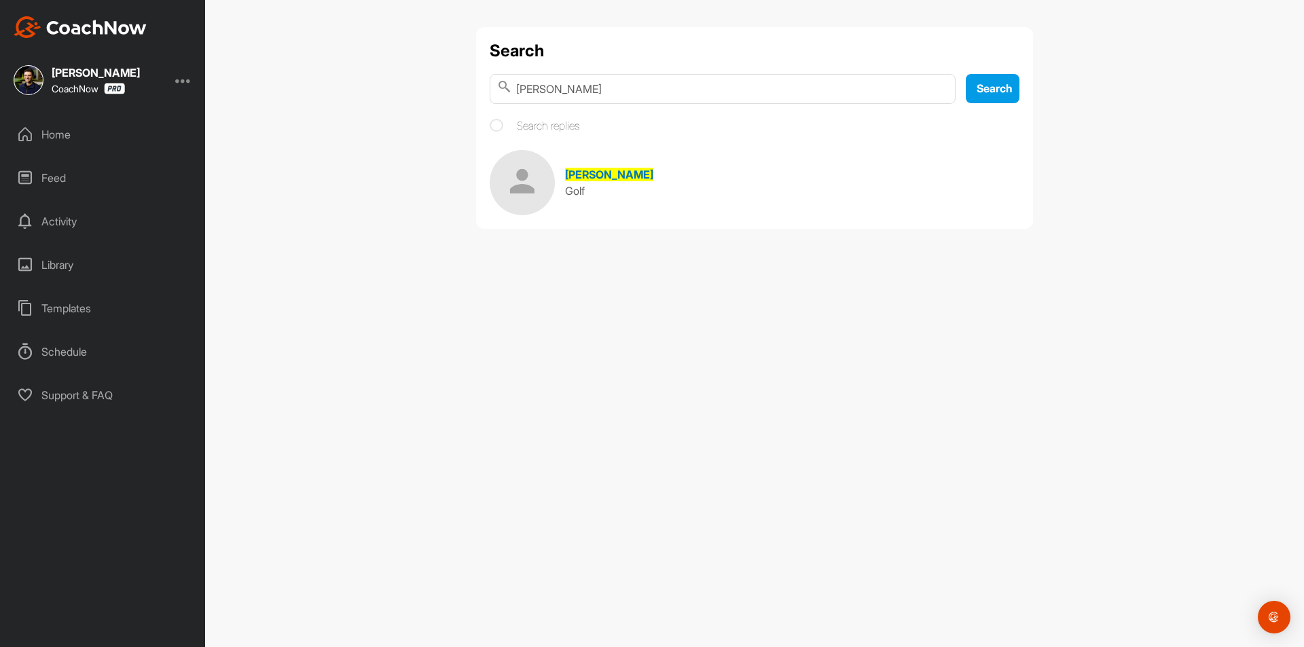
click at [594, 168] on span "[PERSON_NAME]" at bounding box center [609, 175] width 88 height 14
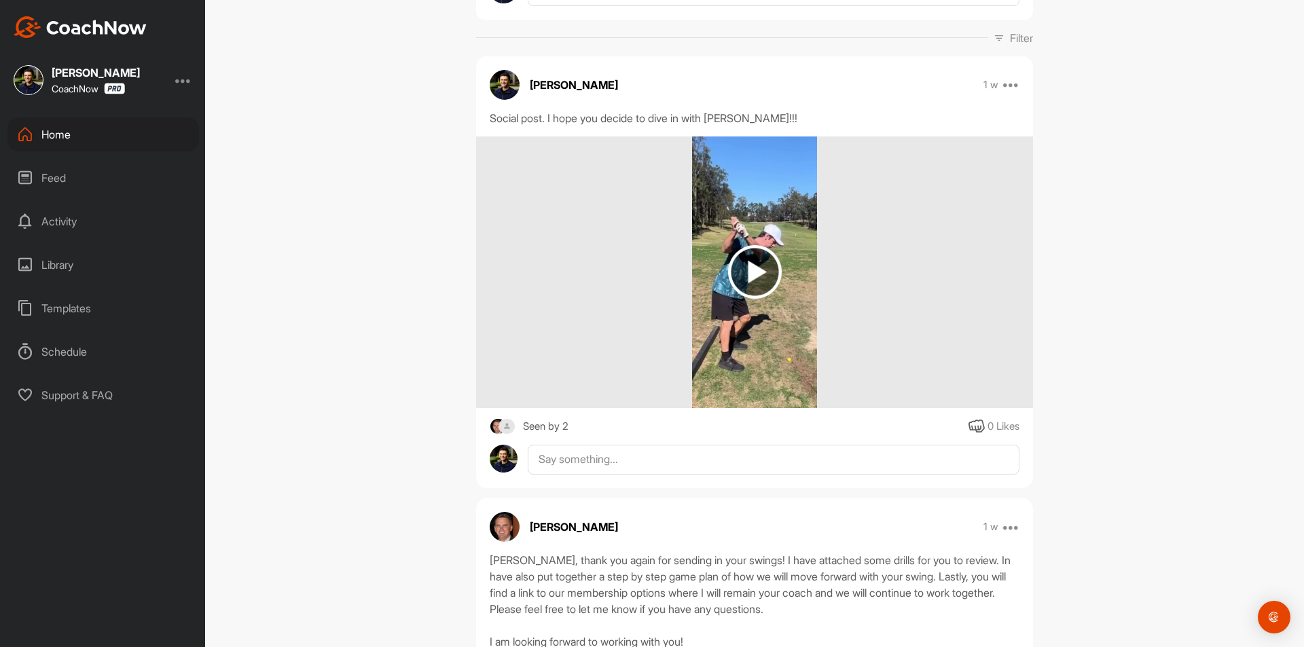
scroll to position [204, 0]
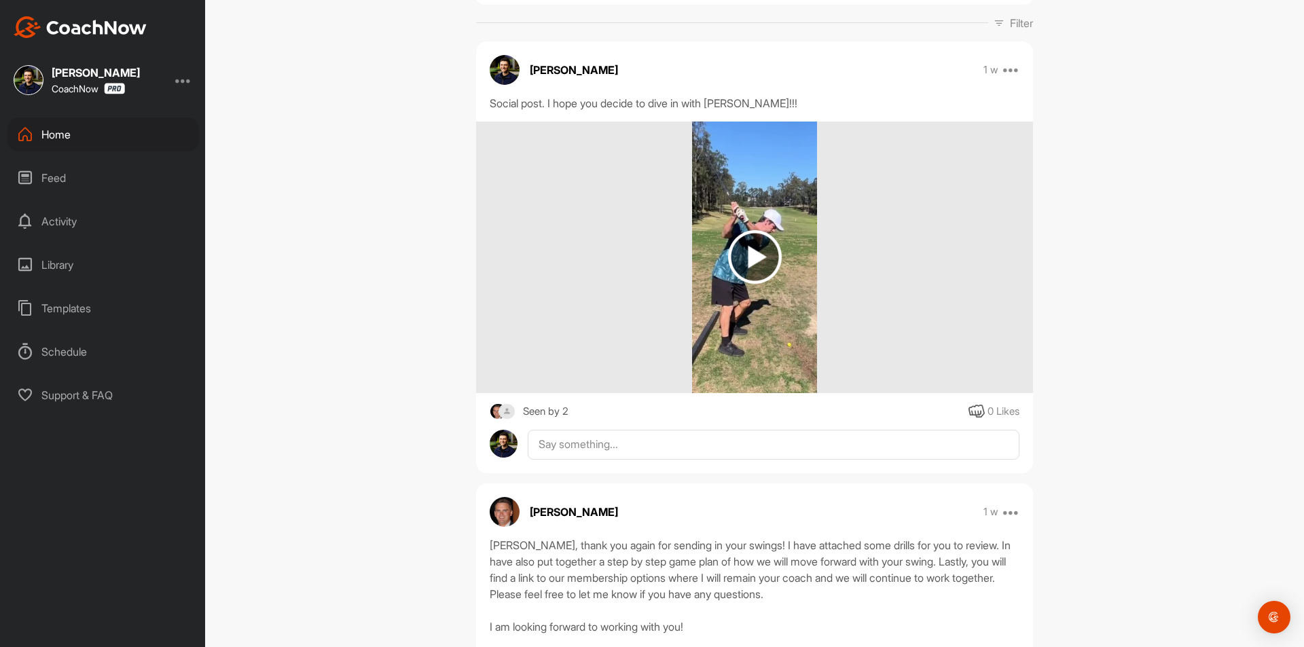
click at [742, 272] on img at bounding box center [755, 257] width 54 height 54
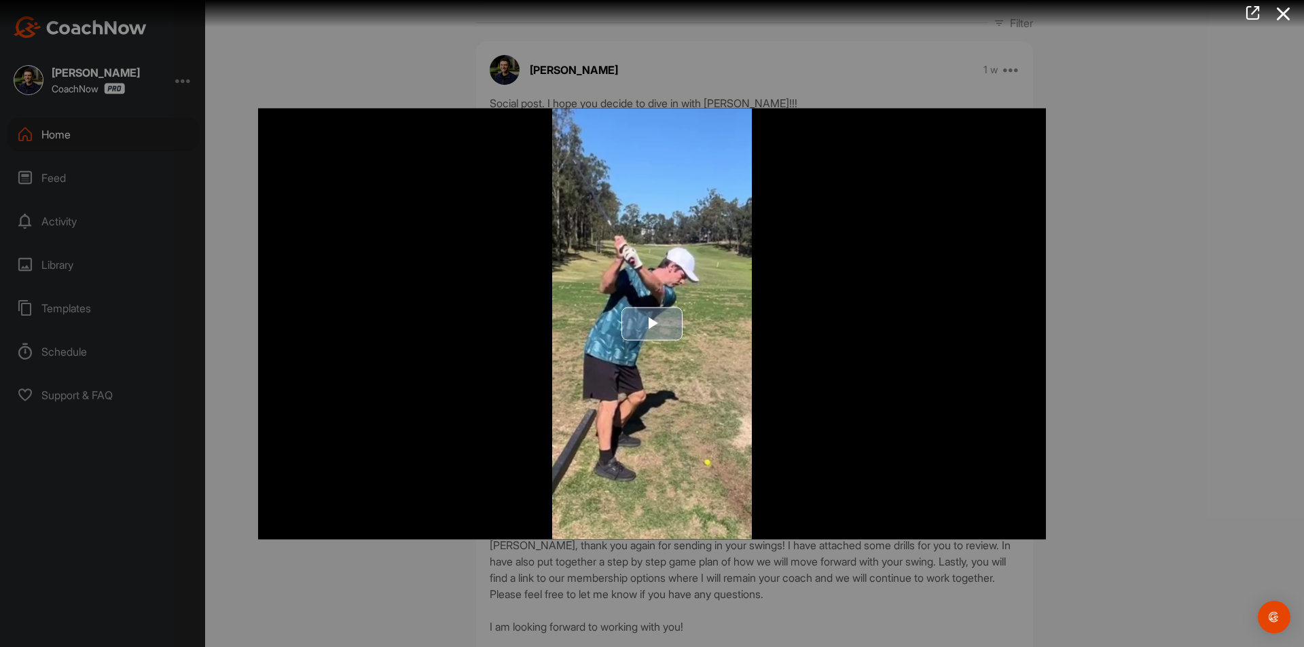
click at [652, 324] on span "Video Player" at bounding box center [652, 324] width 0 height 0
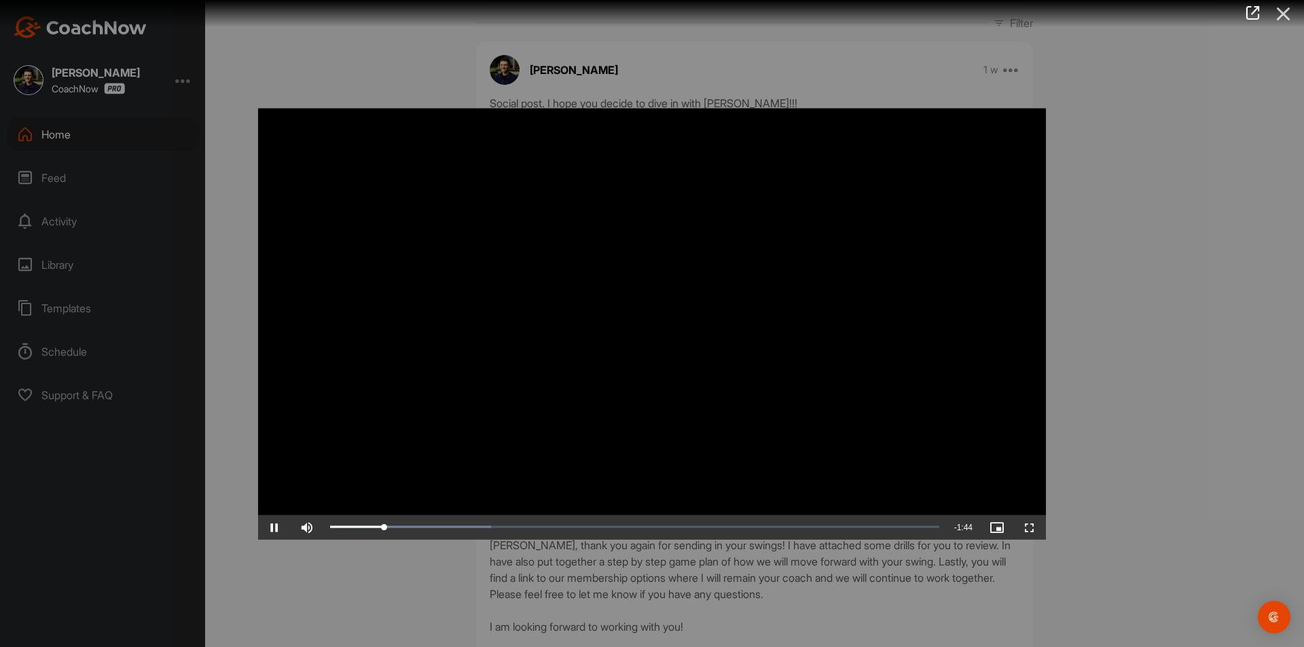
click at [1285, 14] on icon at bounding box center [1283, 13] width 31 height 25
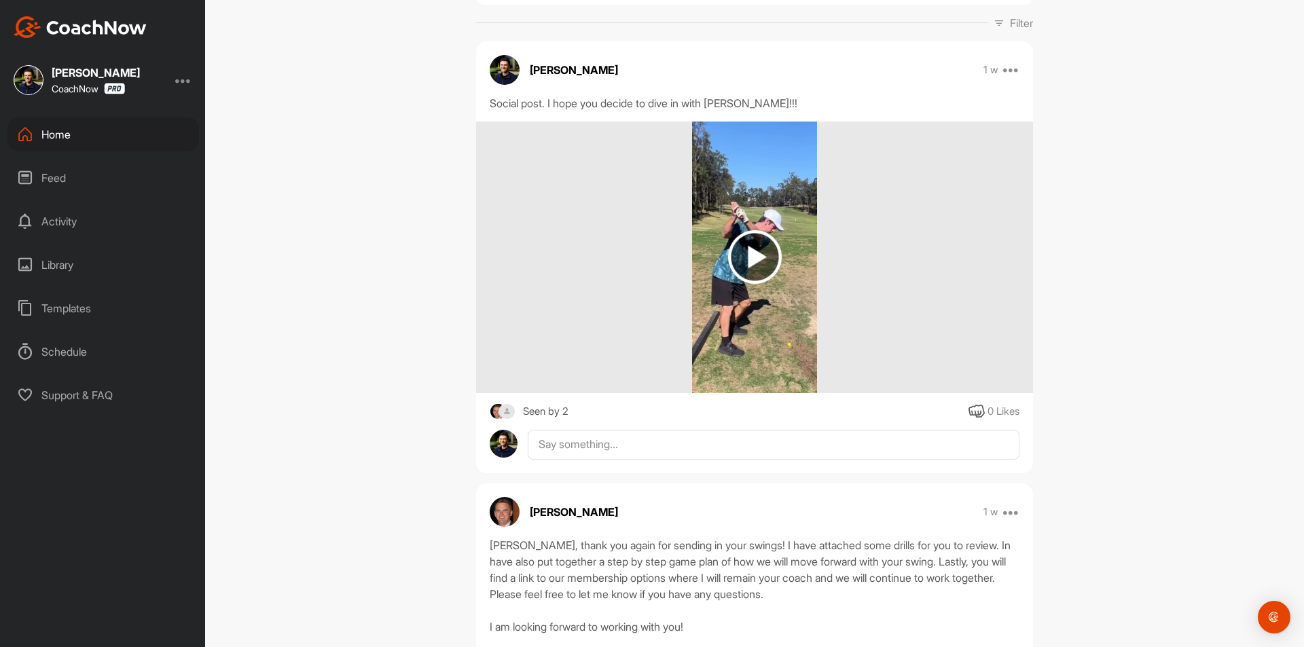
click at [92, 135] on div "Home" at bounding box center [103, 135] width 192 height 34
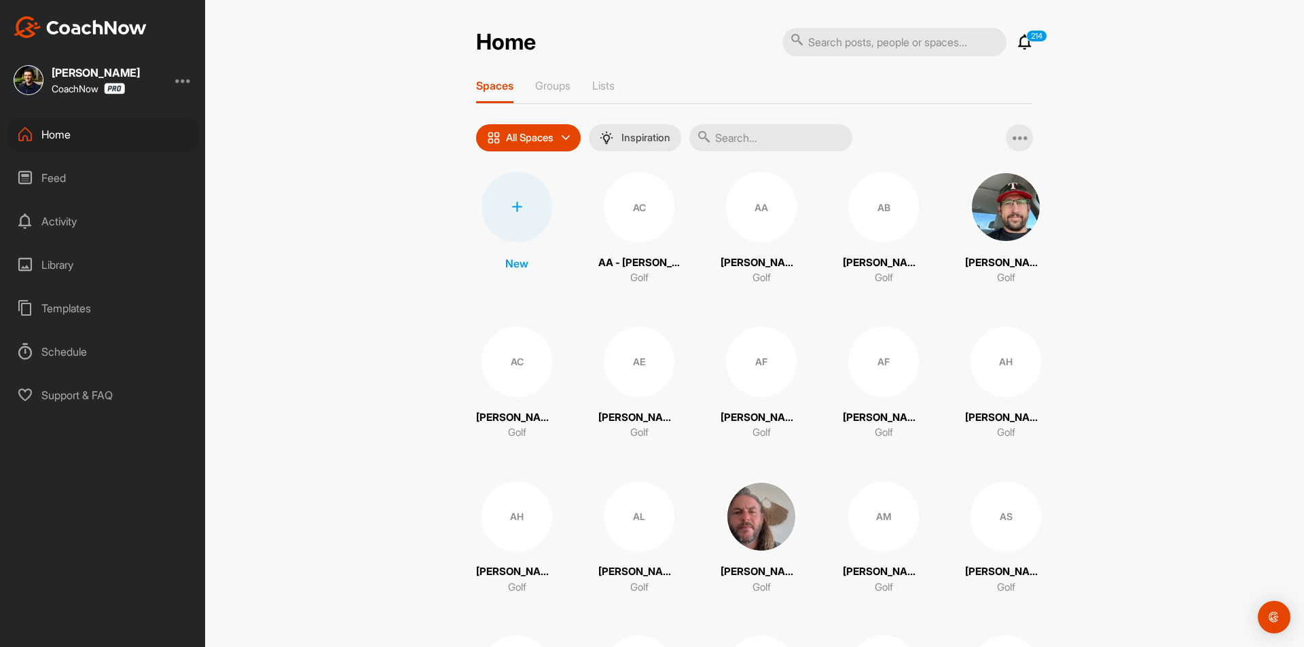
click at [849, 42] on input "text" at bounding box center [895, 42] width 224 height 29
paste input "[PERSON_NAME]"
type input "[PERSON_NAME]"
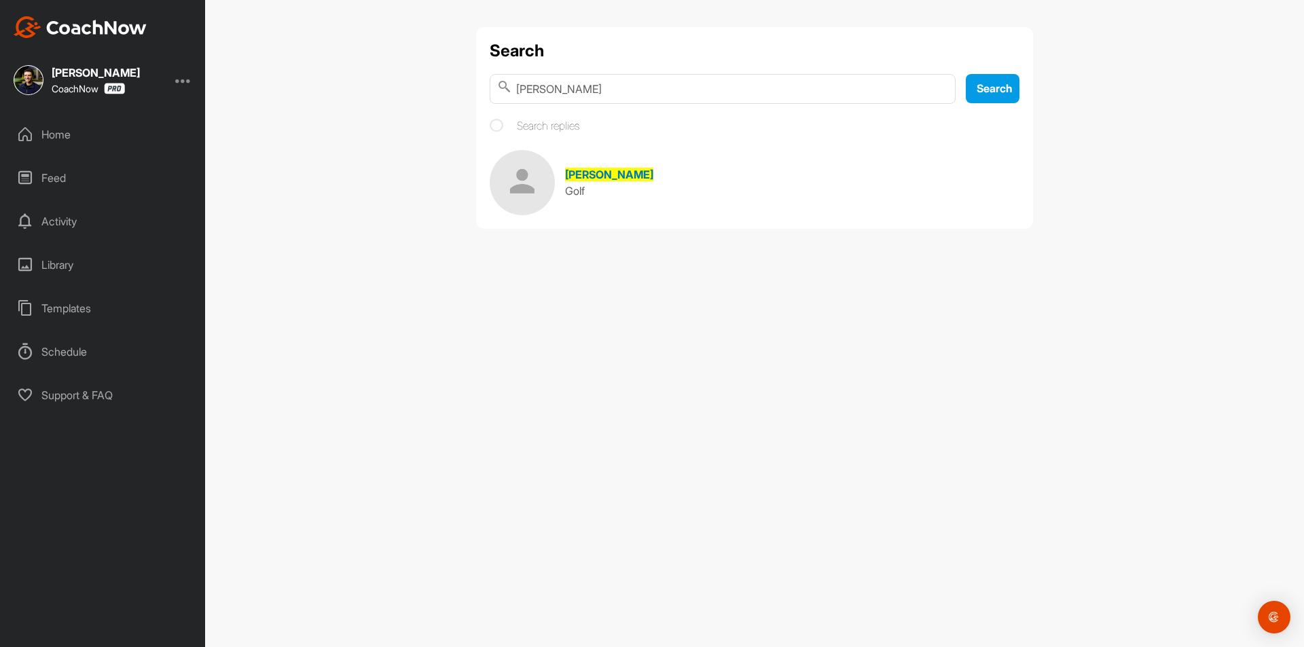
click at [601, 173] on span "[PERSON_NAME]" at bounding box center [609, 175] width 88 height 14
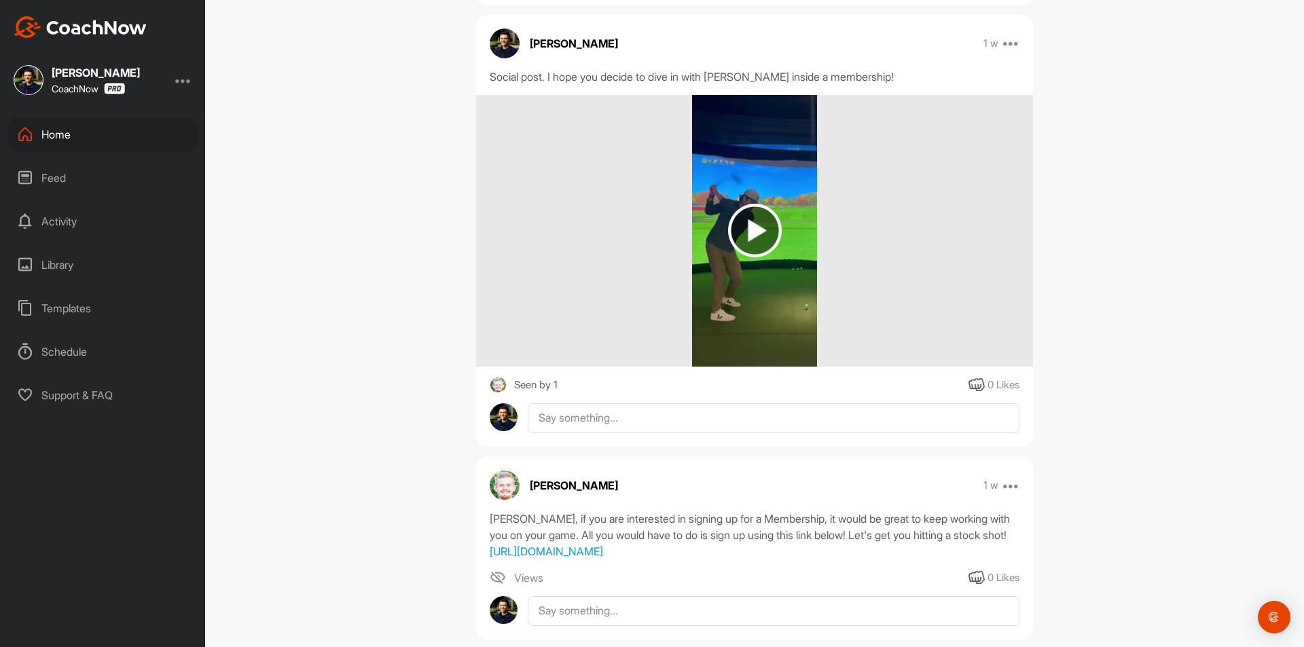
scroll to position [408, 0]
click at [730, 333] on img at bounding box center [755, 230] width 126 height 272
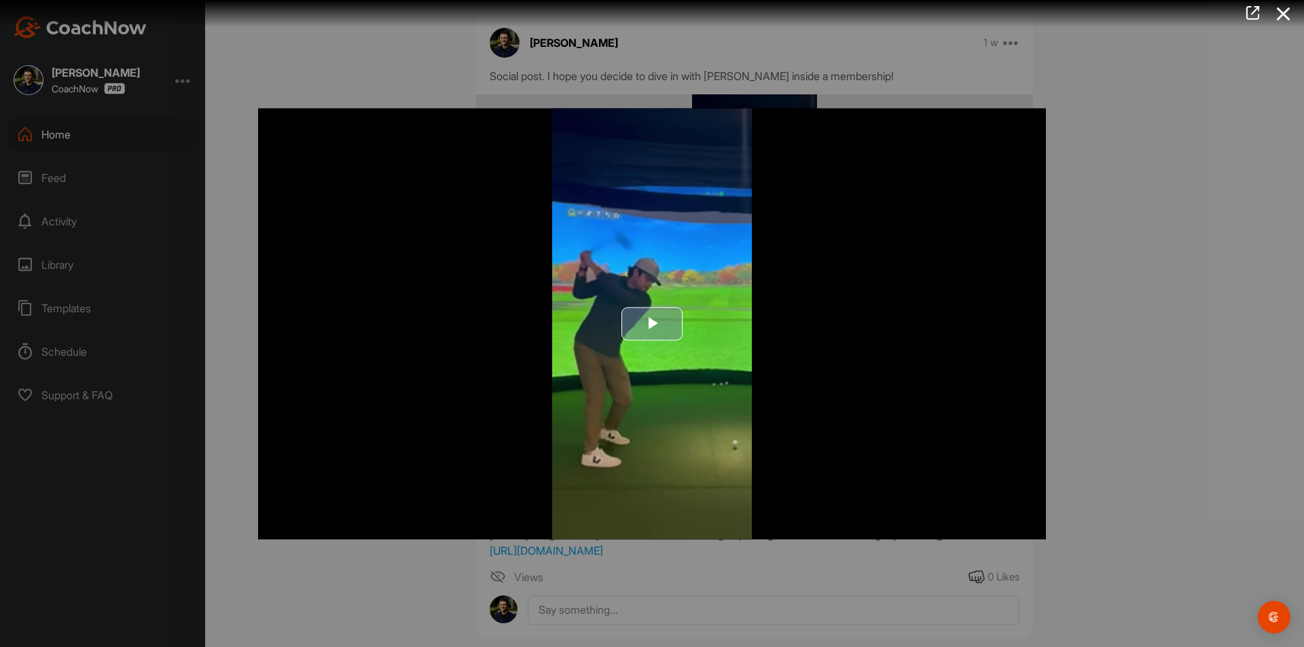
click at [652, 324] on span "Video Player" at bounding box center [652, 324] width 0 height 0
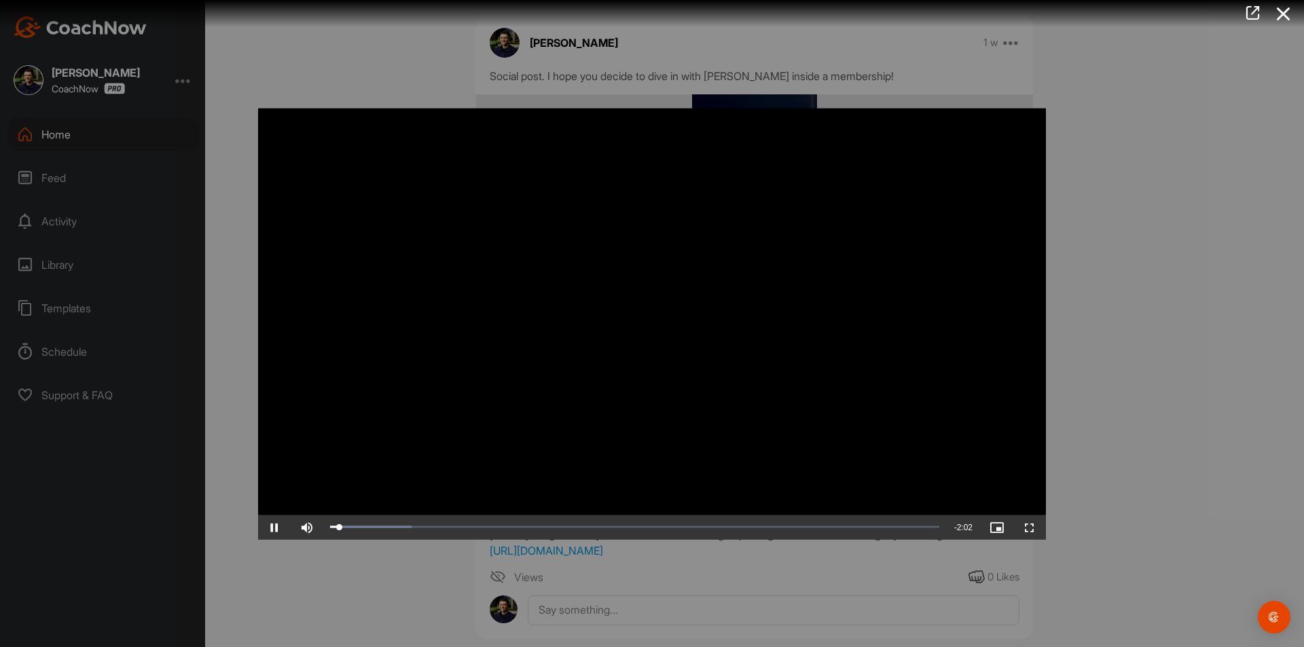
click at [619, 288] on video "Video Player" at bounding box center [652, 323] width 788 height 431
drag, startPoint x: 1280, startPoint y: 13, endPoint x: 1211, endPoint y: 18, distance: 68.8
click at [1275, 14] on icon at bounding box center [1283, 13] width 31 height 25
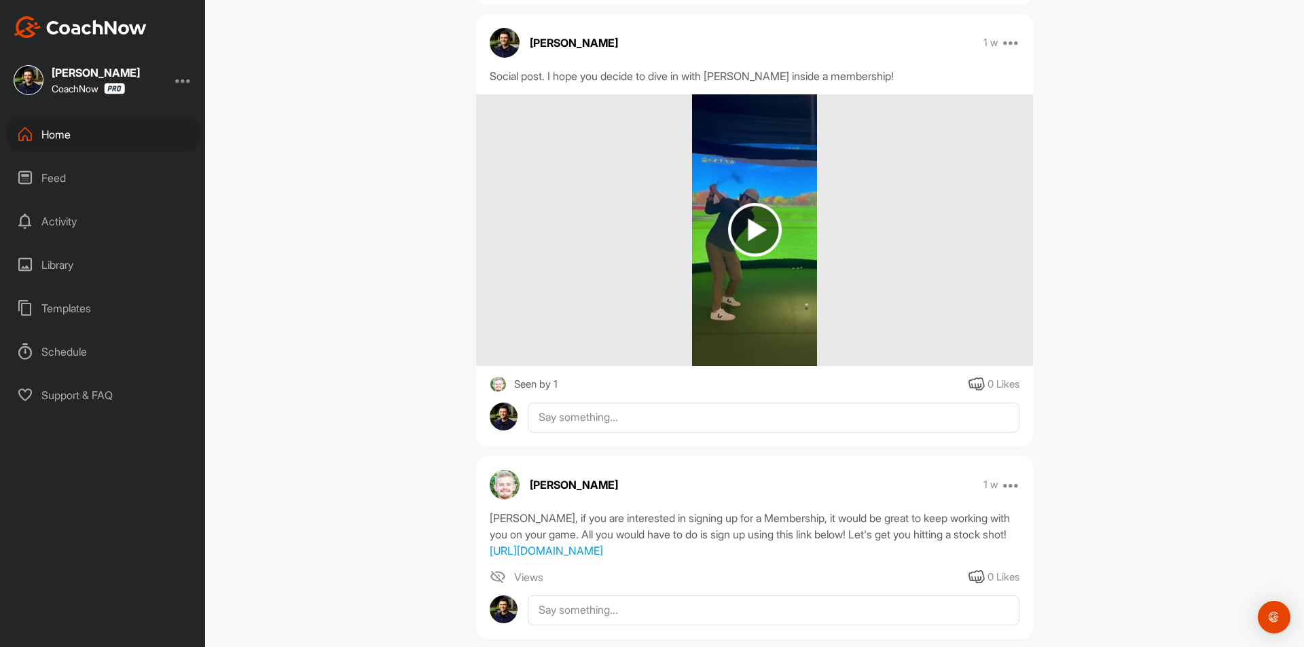
click at [107, 129] on div "Home" at bounding box center [103, 135] width 192 height 34
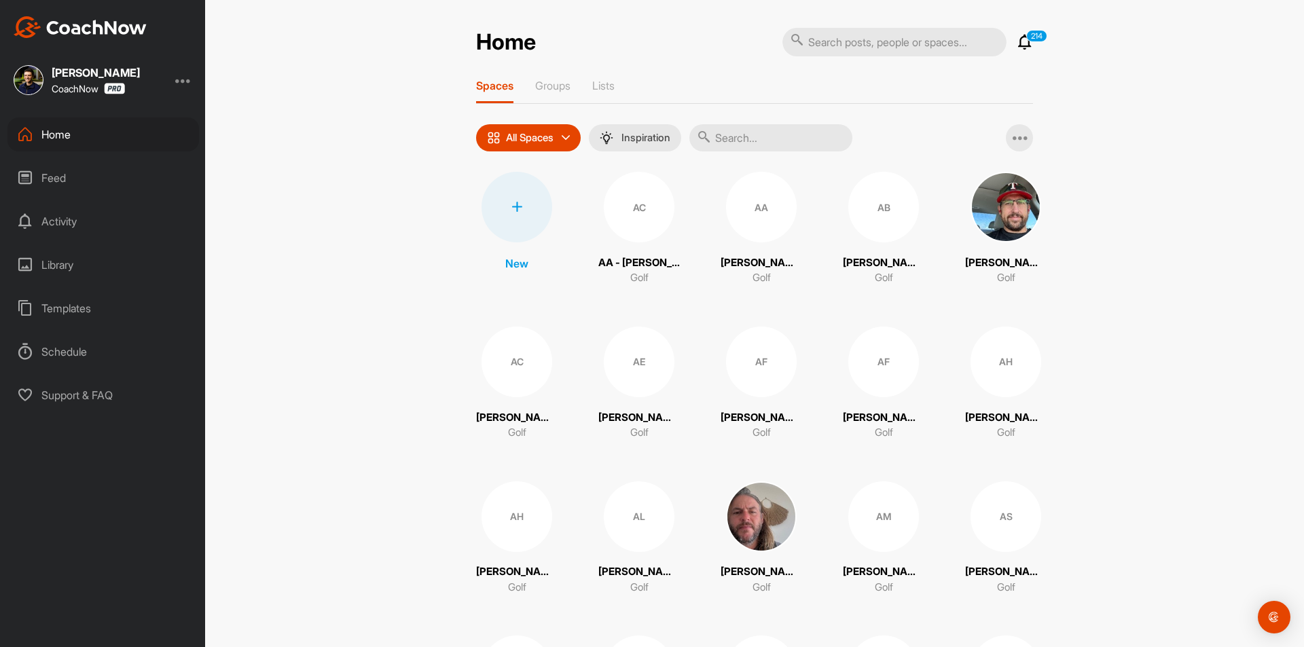
click at [893, 46] on input "text" at bounding box center [895, 42] width 224 height 29
paste input "[PERSON_NAME]"
type input "[PERSON_NAME]"
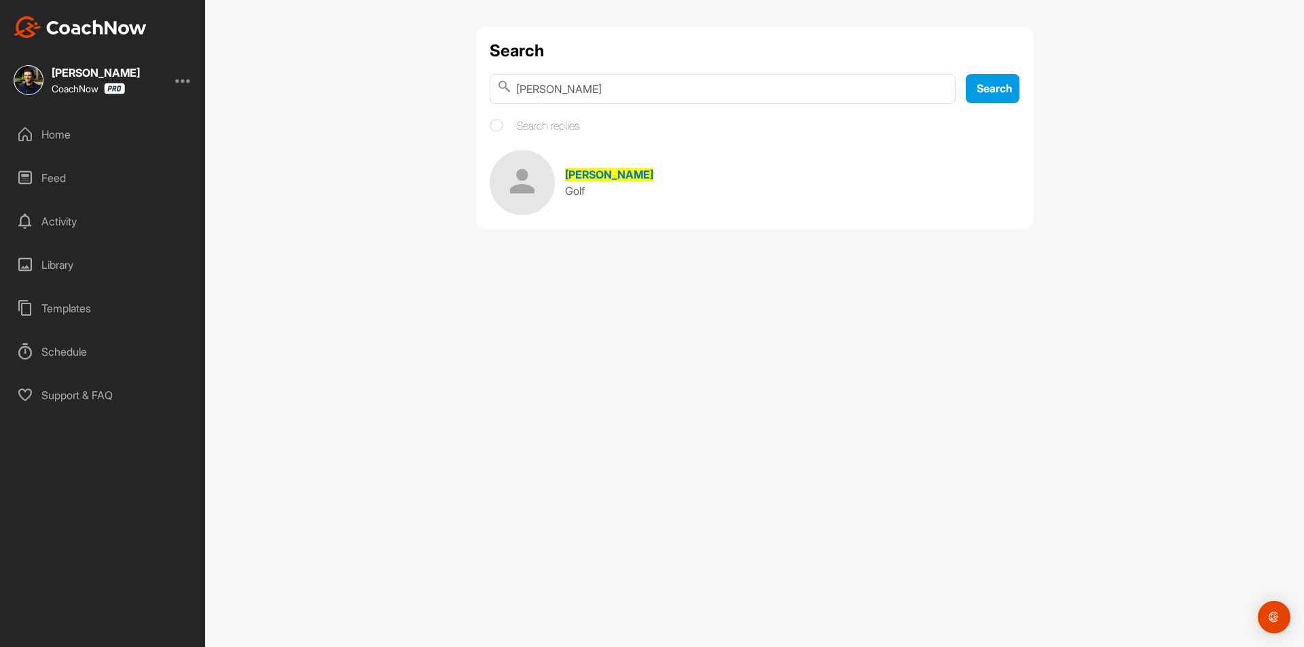
click at [596, 173] on span "[PERSON_NAME]" at bounding box center [609, 175] width 88 height 14
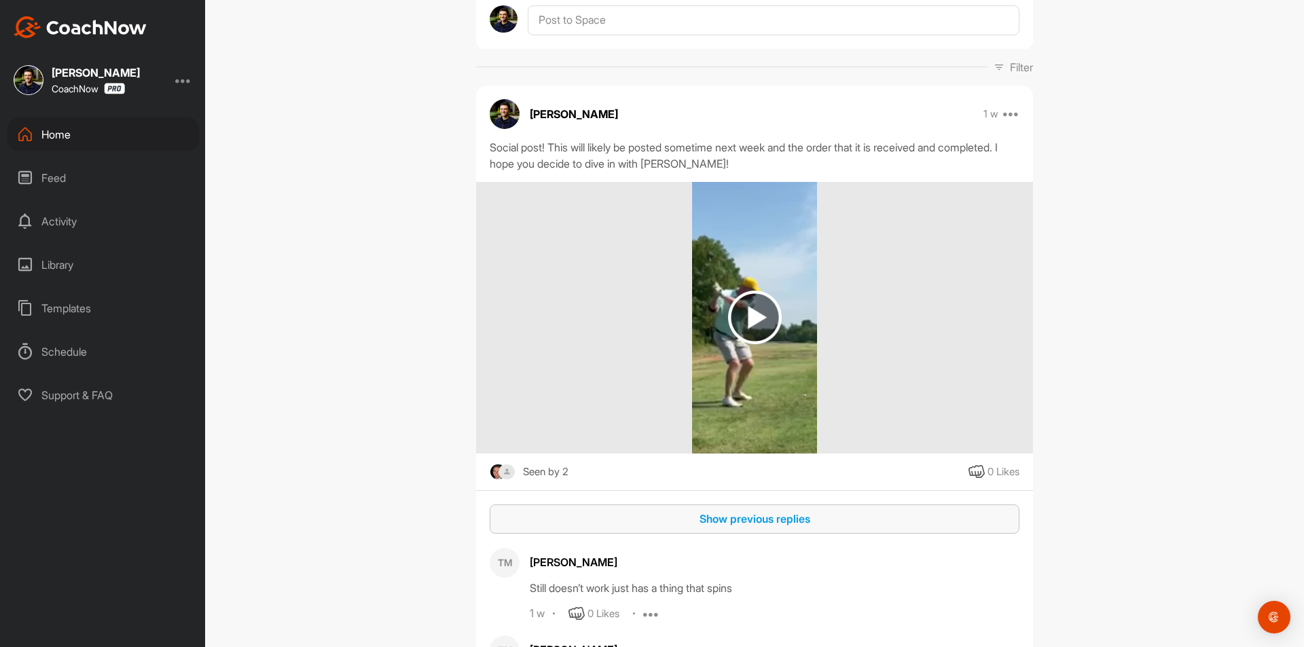
scroll to position [136, 0]
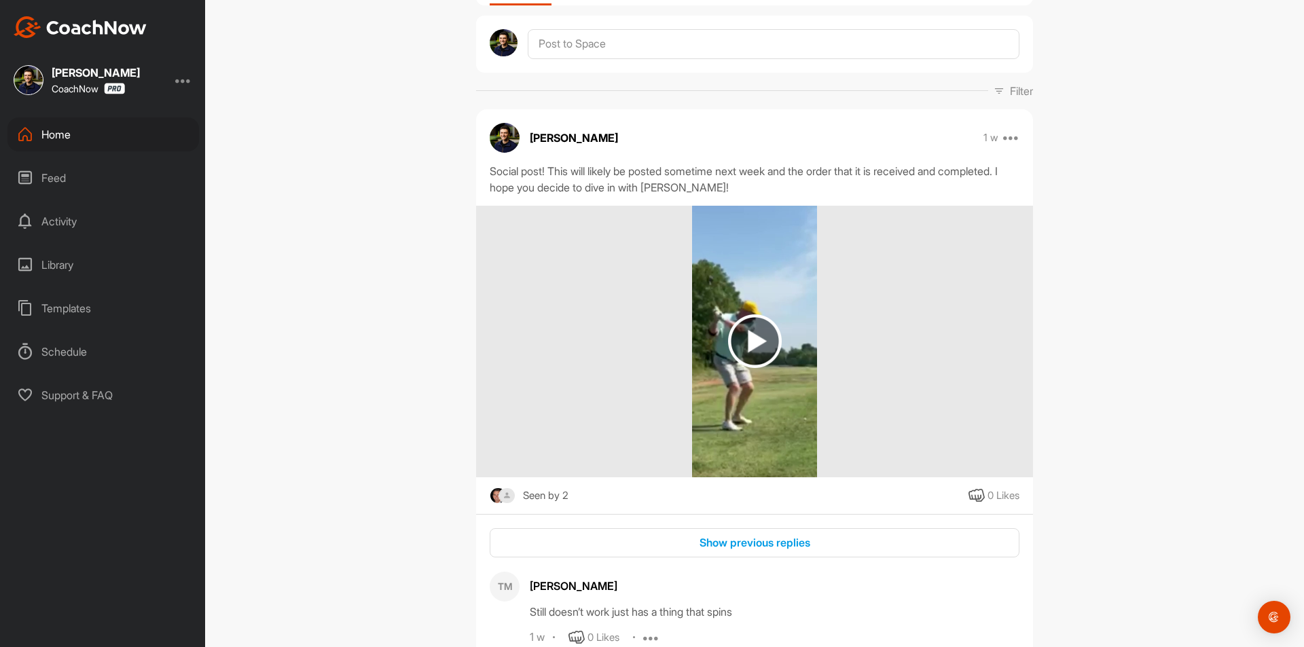
click at [734, 346] on img at bounding box center [755, 342] width 54 height 54
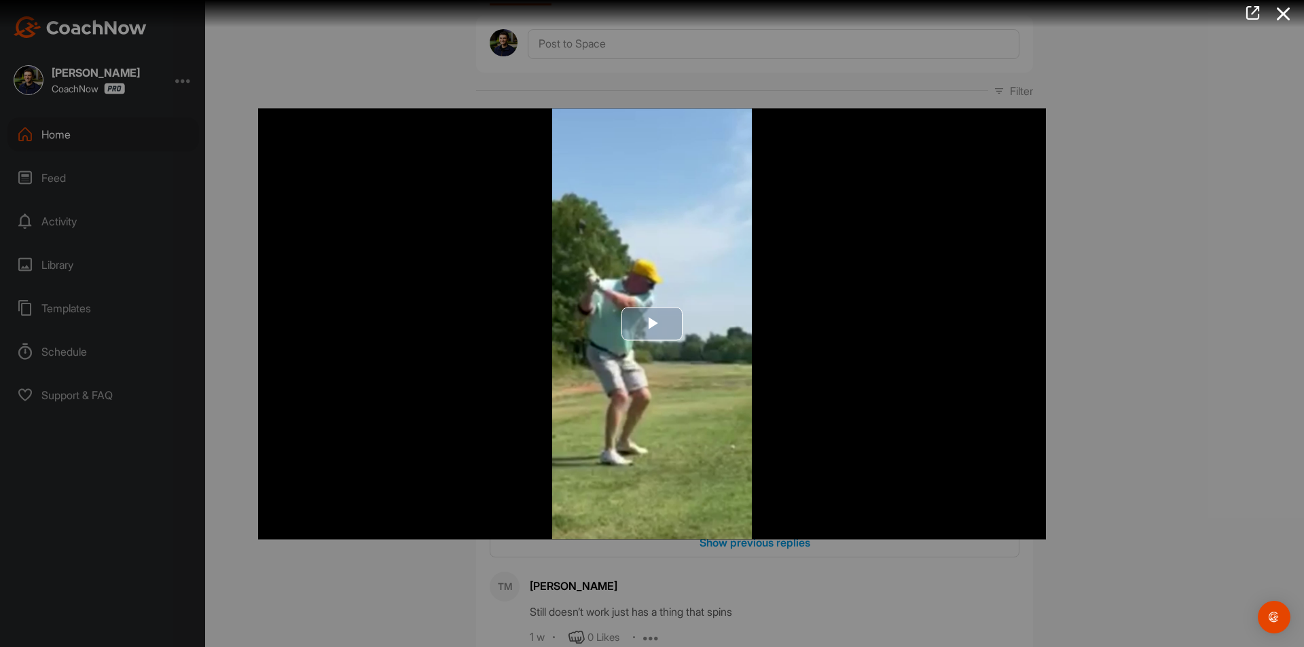
click at [652, 324] on span "Video Player" at bounding box center [652, 324] width 0 height 0
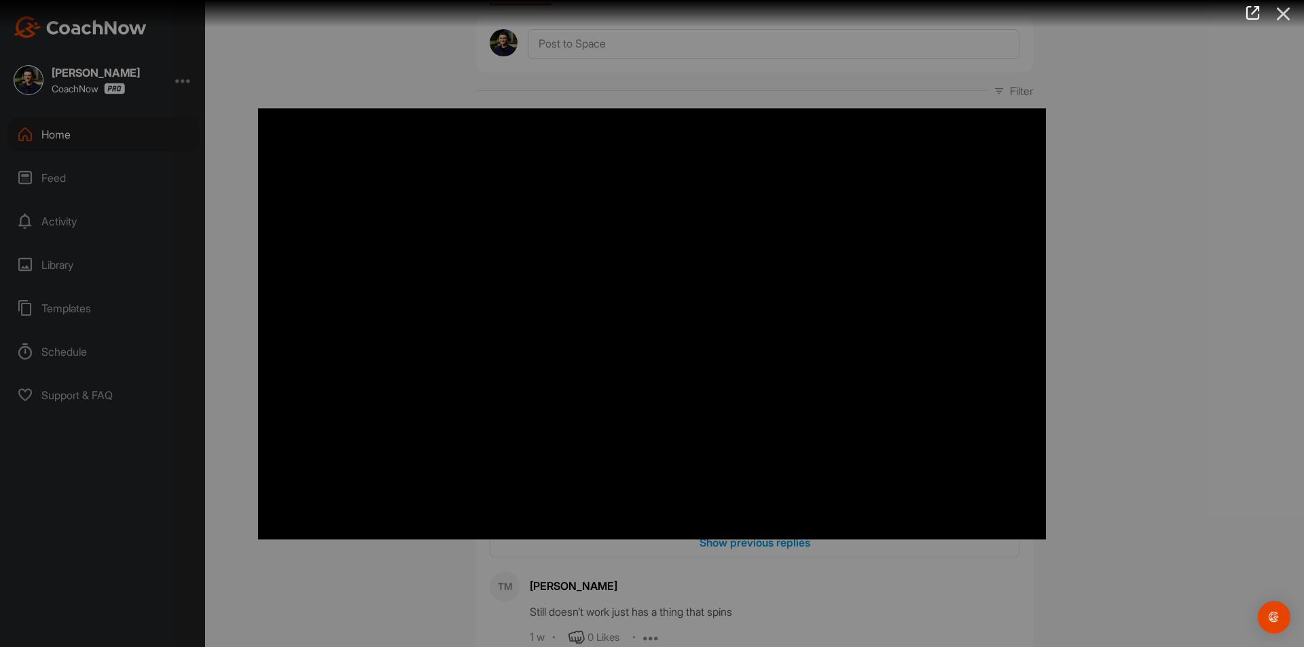
click at [1287, 15] on icon at bounding box center [1283, 13] width 31 height 25
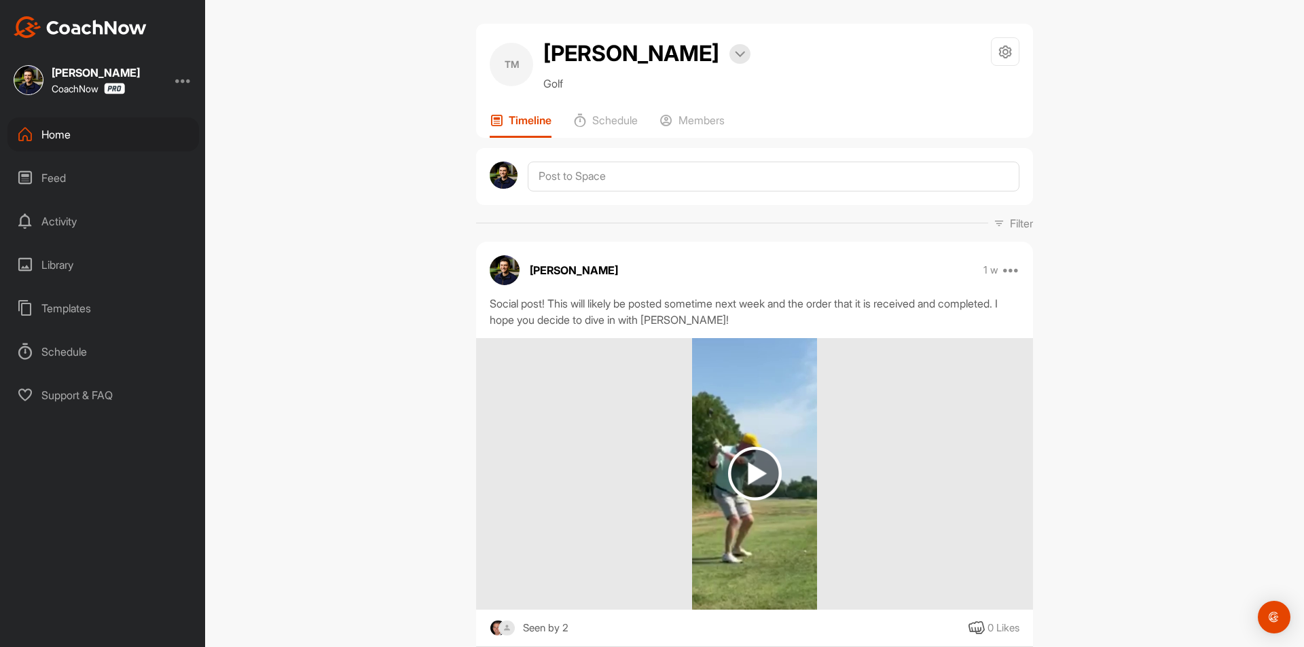
scroll to position [0, 0]
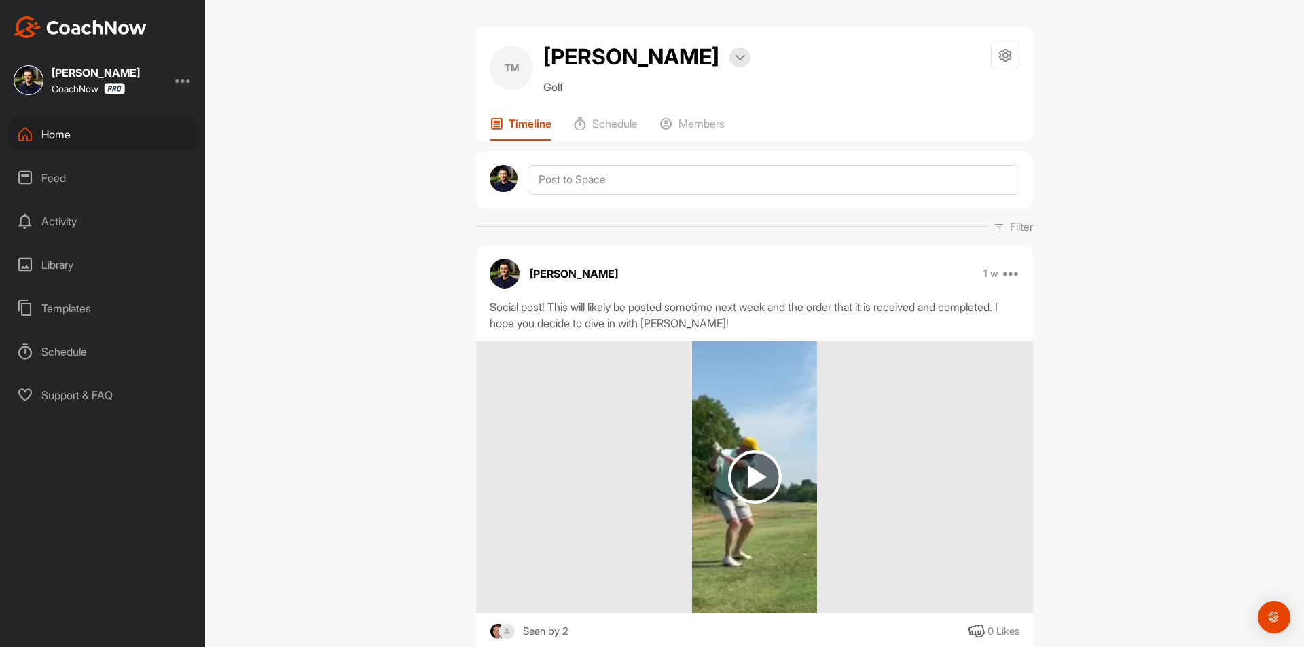
click at [80, 140] on div "Home" at bounding box center [103, 135] width 192 height 34
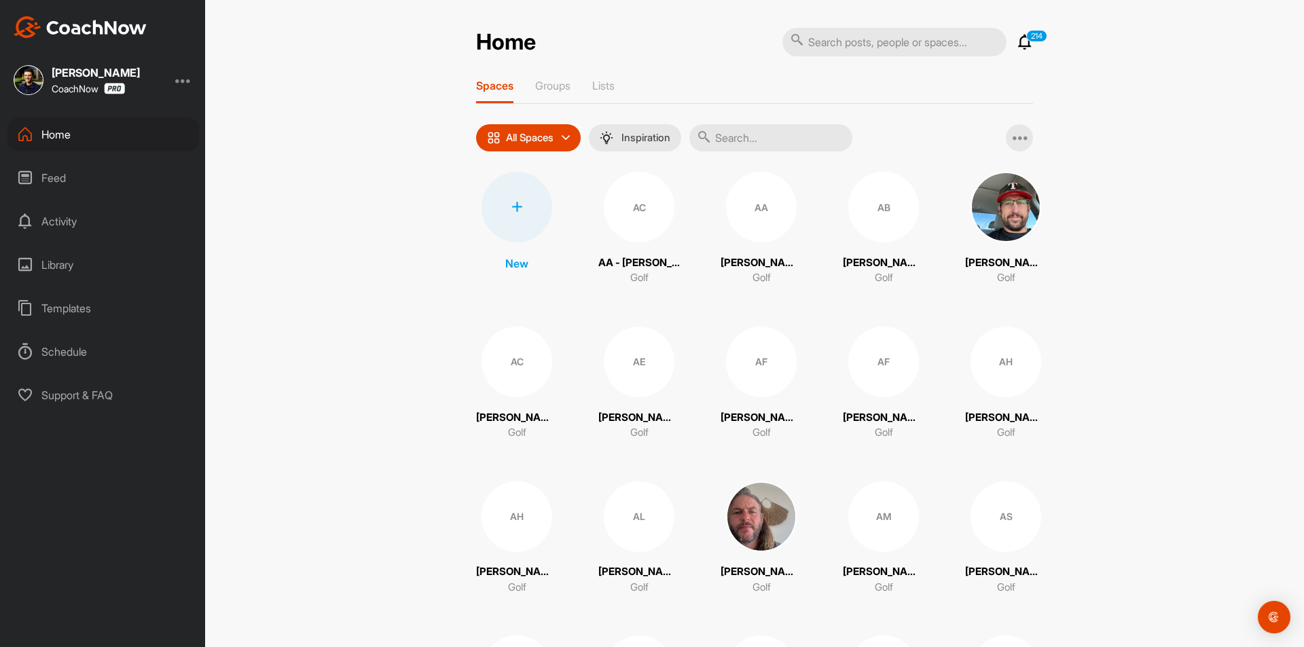
click at [896, 43] on input "text" at bounding box center [895, 42] width 224 height 29
paste input "[PERSON_NAME]"
type input "[PERSON_NAME]"
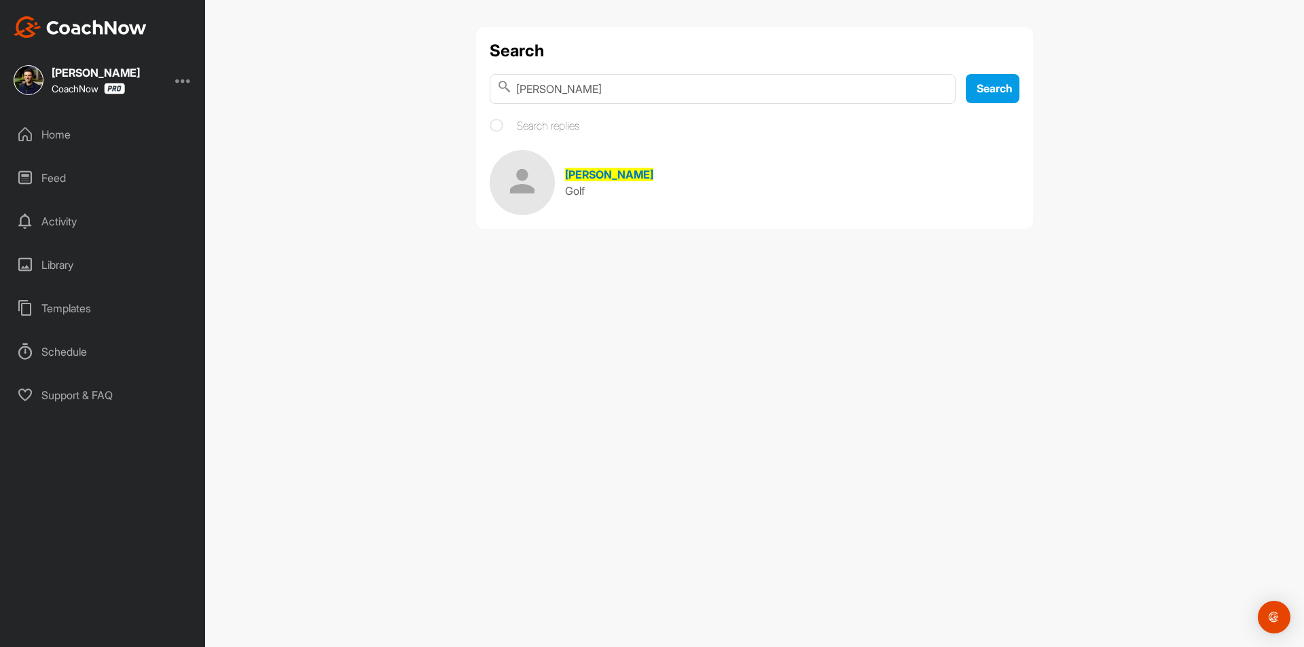
click at [582, 166] on link "Mark Cooling Golf" at bounding box center [755, 182] width 530 height 65
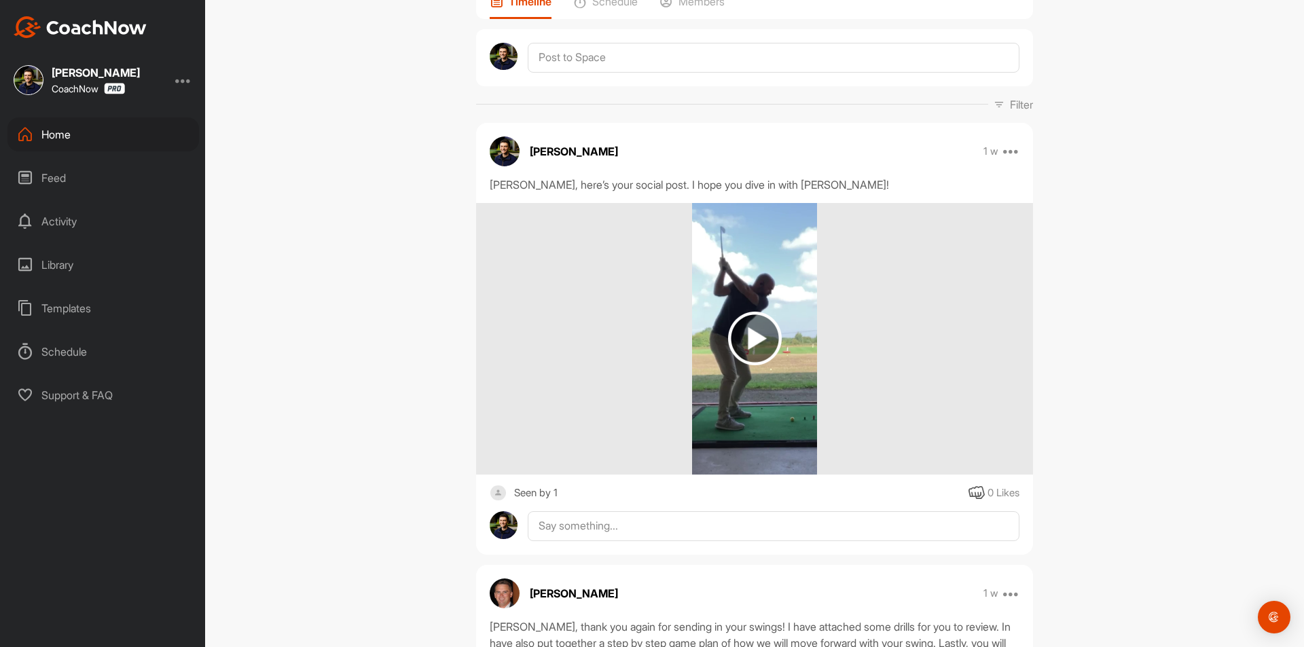
scroll to position [136, 0]
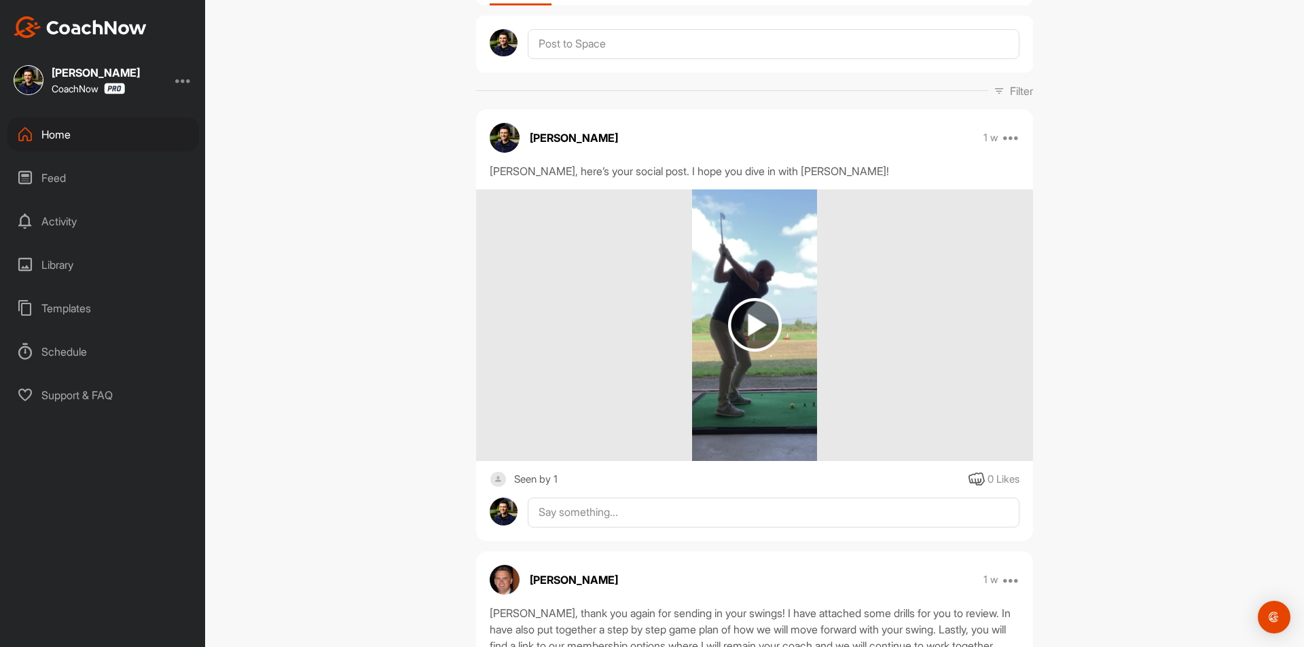
click at [728, 335] on img at bounding box center [755, 325] width 54 height 54
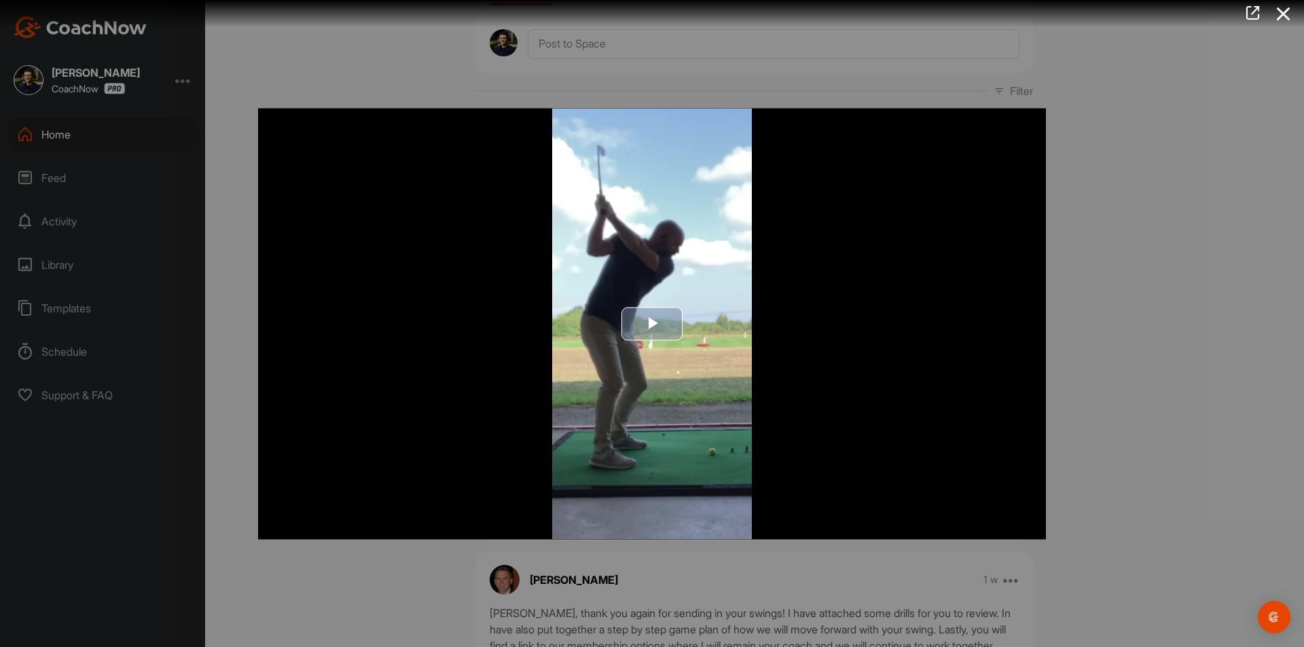
click at [652, 324] on span "Video Player" at bounding box center [652, 324] width 0 height 0
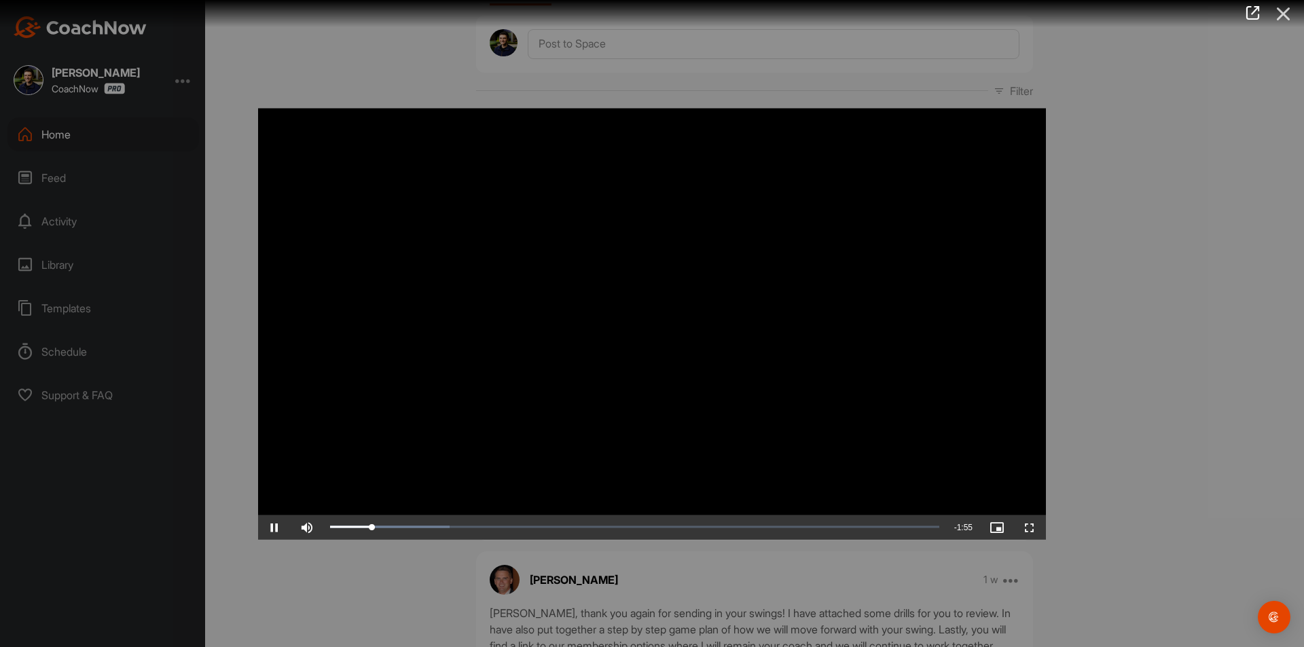
click at [1281, 17] on icon at bounding box center [1283, 13] width 31 height 25
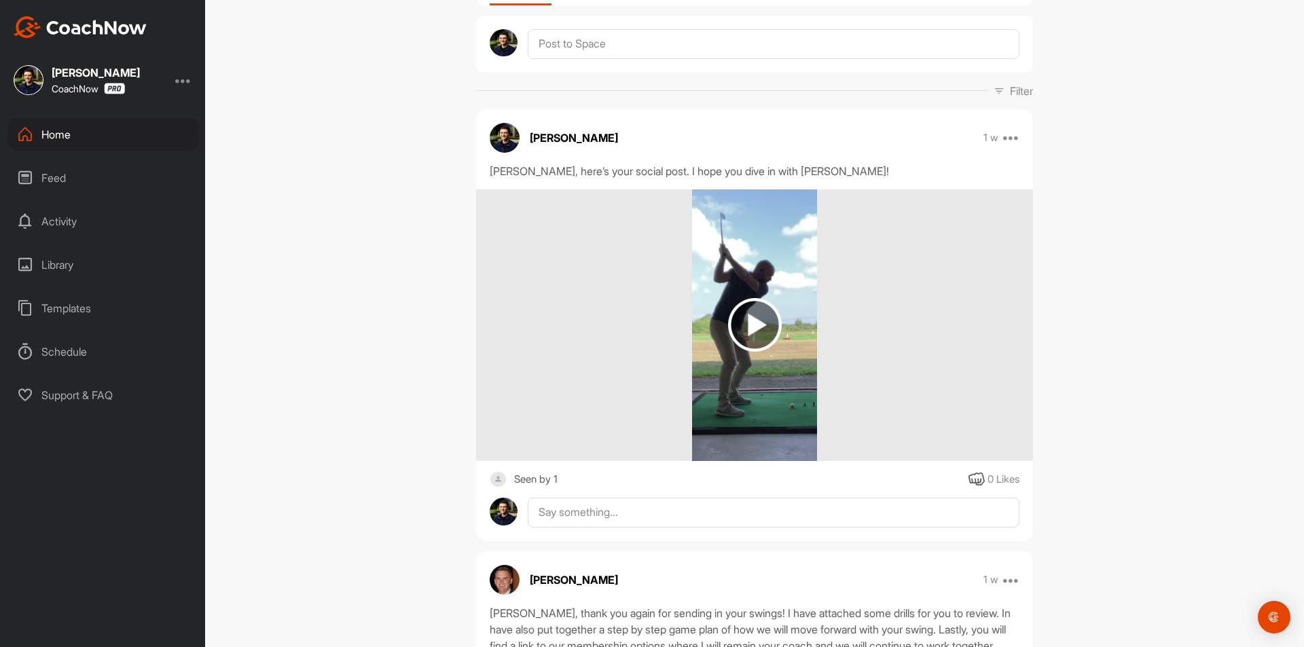
click at [97, 126] on div "Home" at bounding box center [103, 135] width 192 height 34
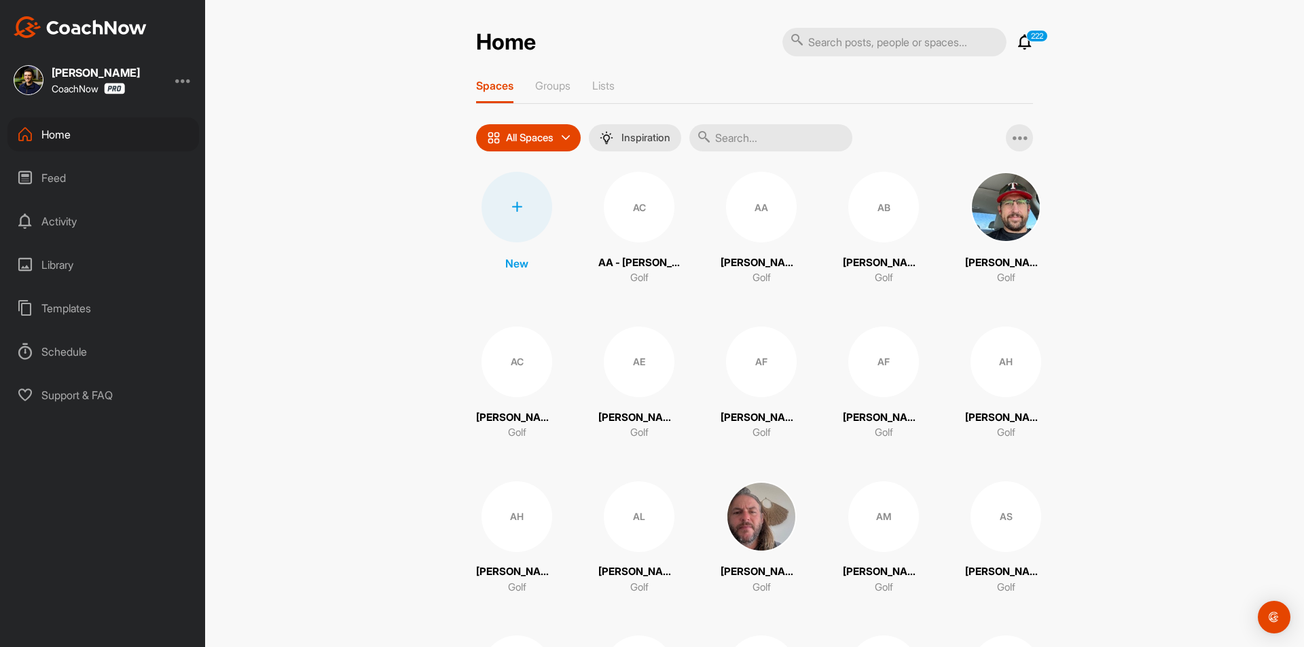
click at [866, 40] on input "text" at bounding box center [895, 42] width 224 height 29
paste input "[PERSON_NAME]"
type input "[PERSON_NAME]"
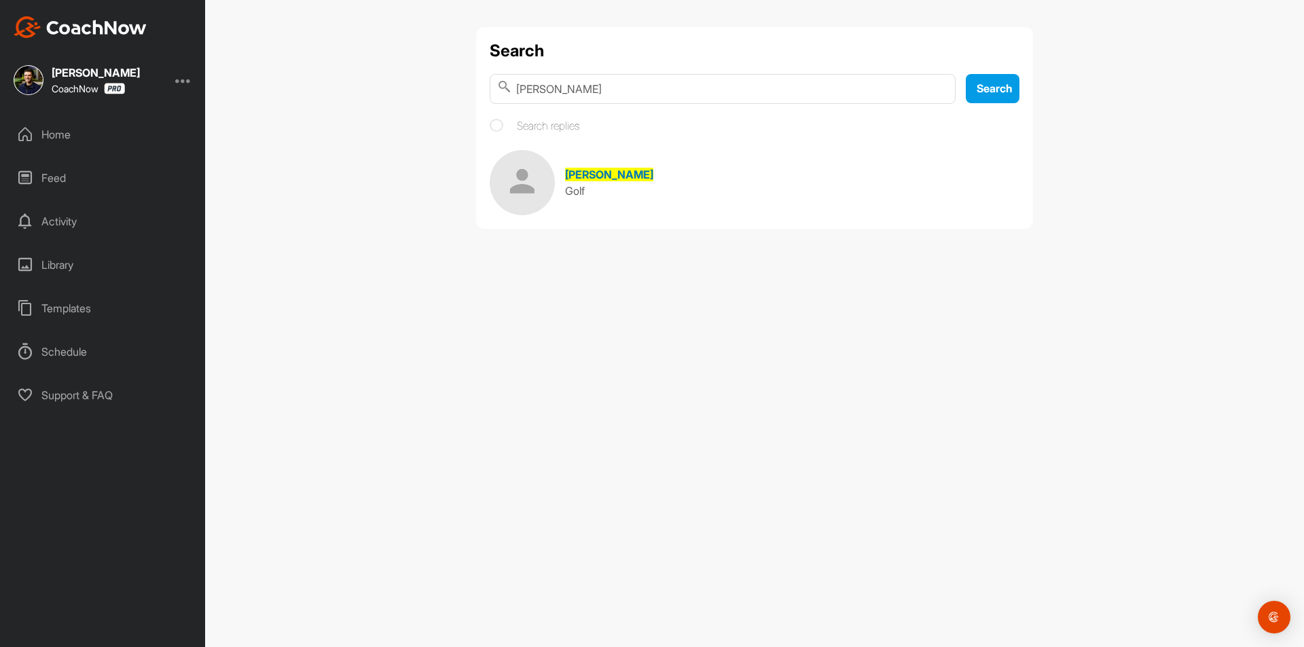
click at [584, 171] on span "[PERSON_NAME]" at bounding box center [609, 175] width 88 height 14
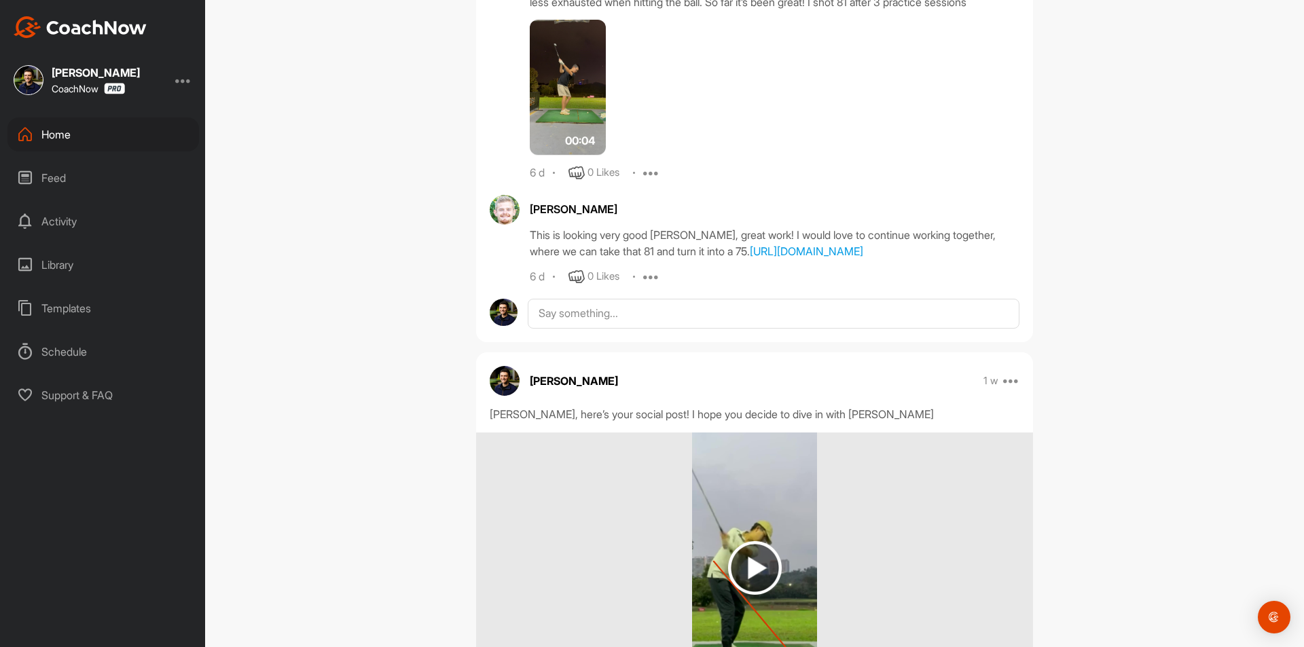
scroll to position [611, 0]
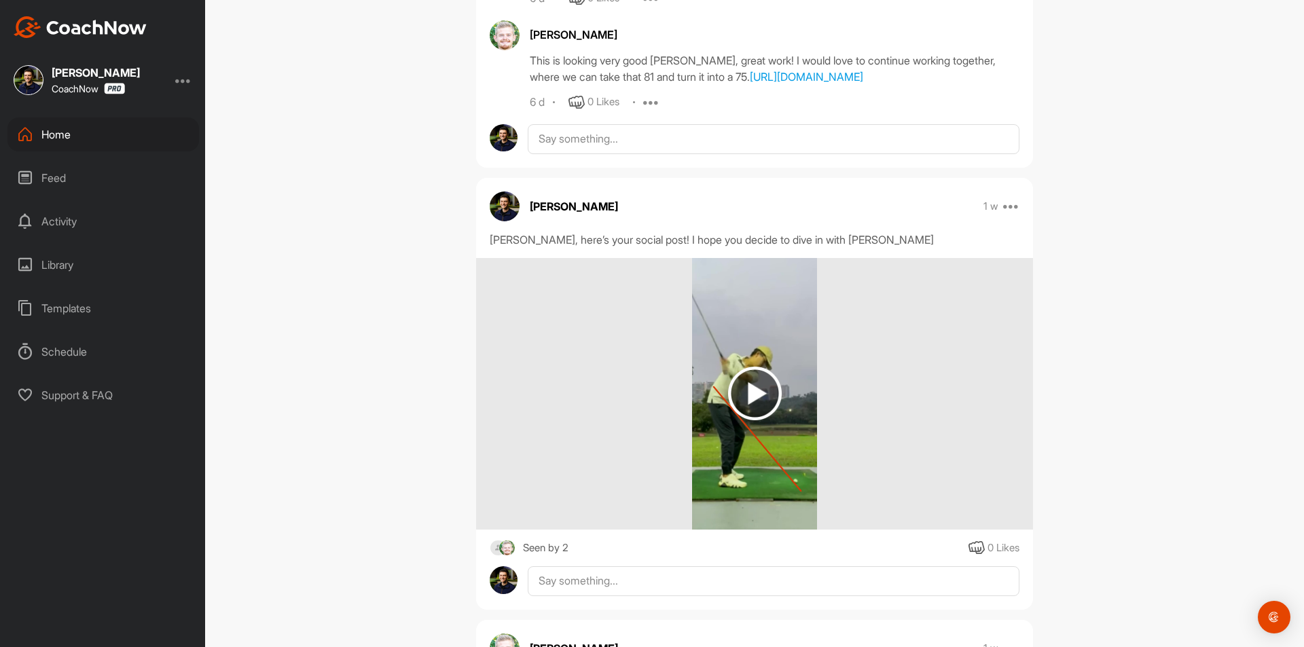
click at [768, 391] on img at bounding box center [755, 394] width 54 height 54
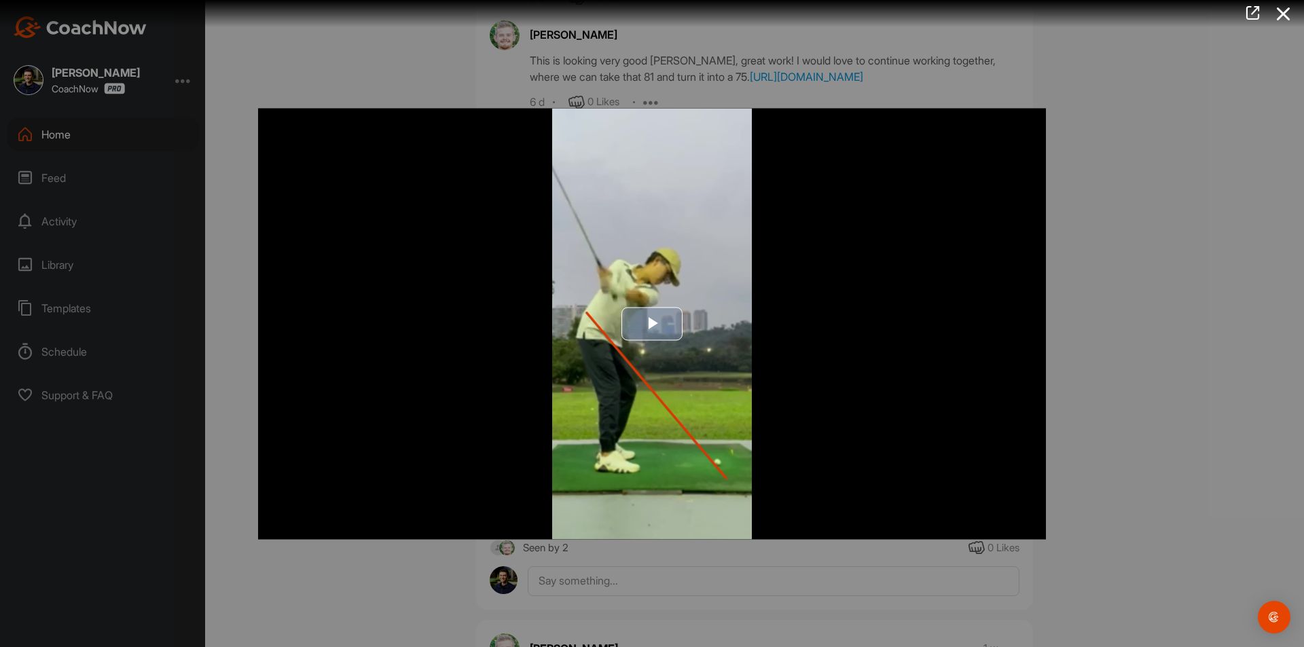
click at [652, 324] on span "Video Player" at bounding box center [652, 324] width 0 height 0
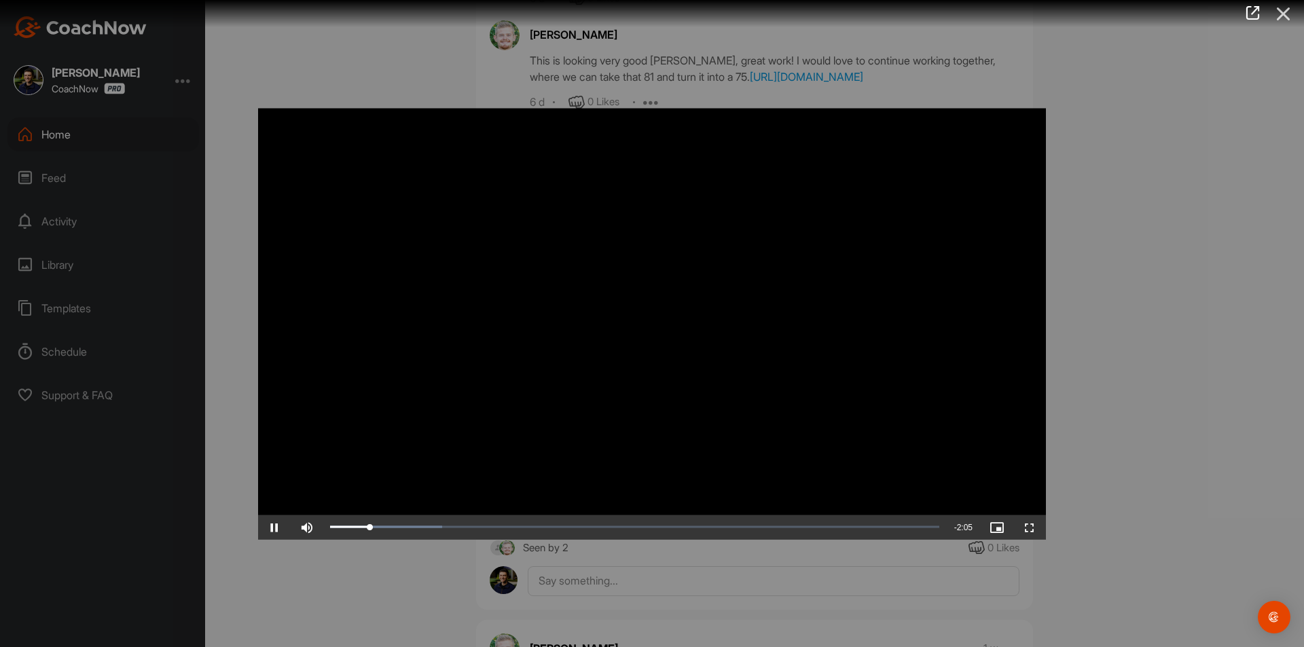
click at [1284, 14] on icon at bounding box center [1283, 13] width 31 height 25
